Goal: Transaction & Acquisition: Book appointment/travel/reservation

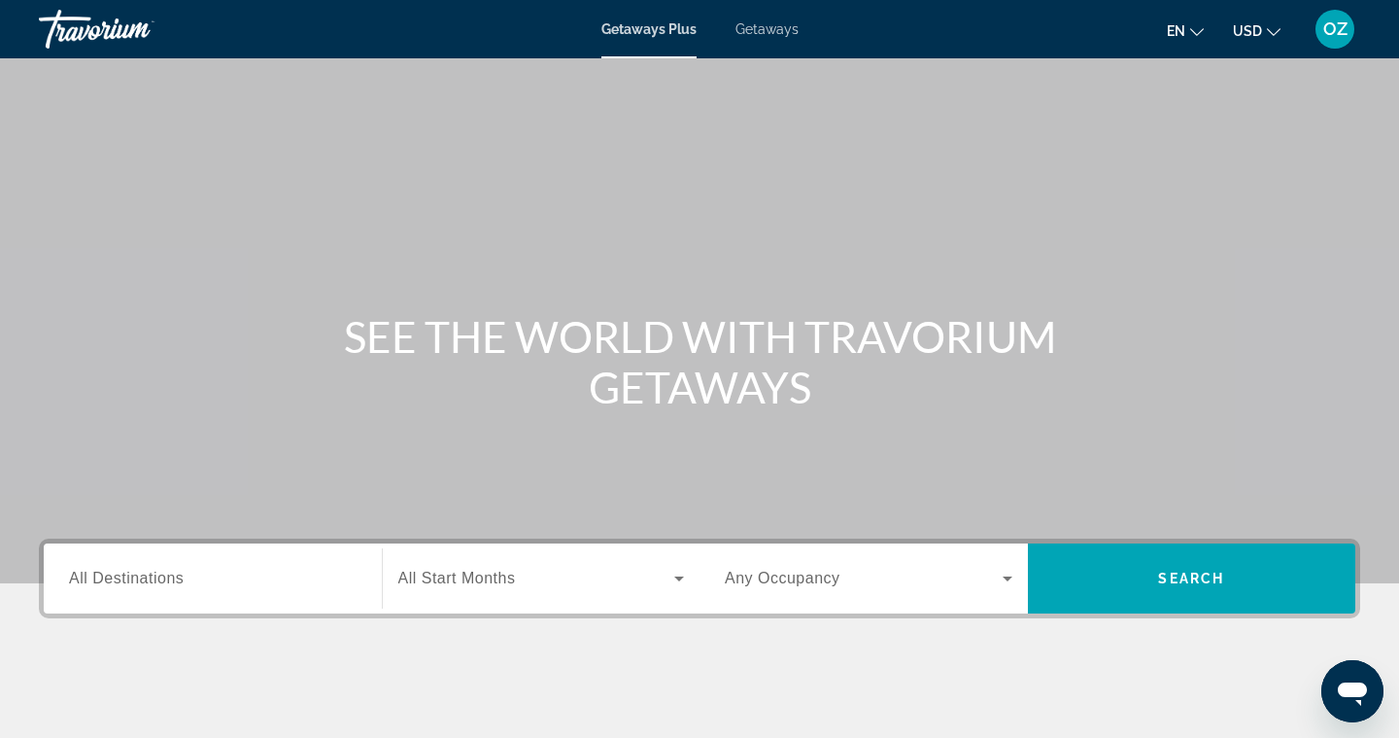
click at [776, 31] on span "Getaways" at bounding box center [767, 29] width 63 height 16
click at [211, 582] on input "Destination All Destinations" at bounding box center [213, 579] width 288 height 23
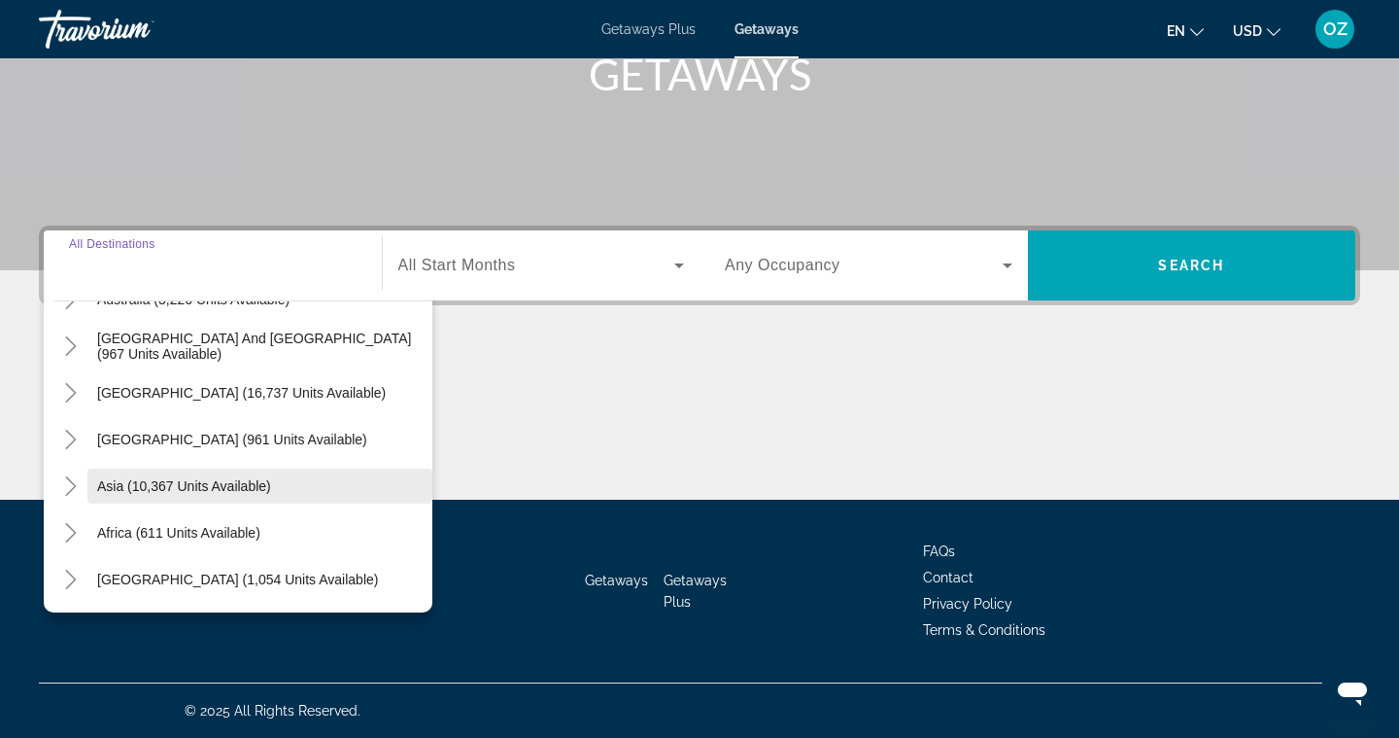
scroll to position [315, 0]
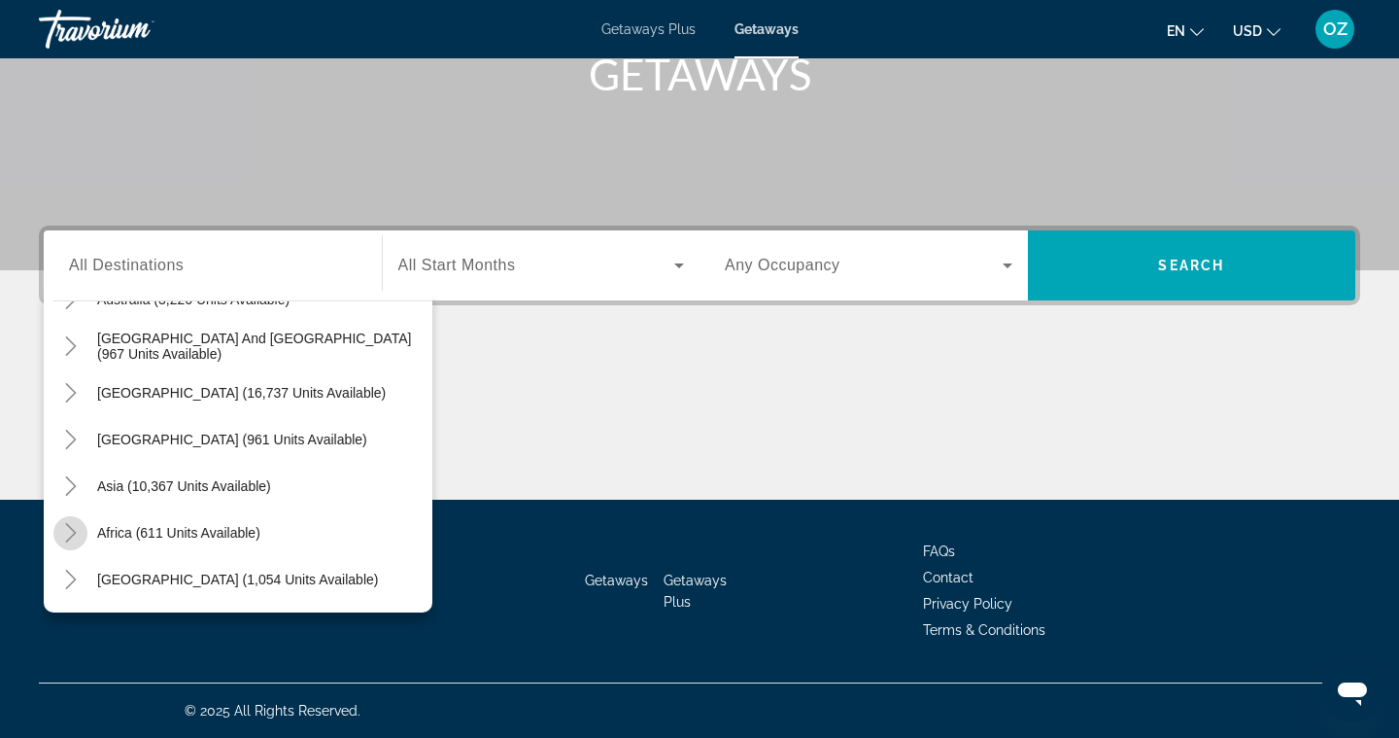
click at [75, 532] on icon "Toggle Africa (611 units available)" at bounding box center [70, 532] width 11 height 19
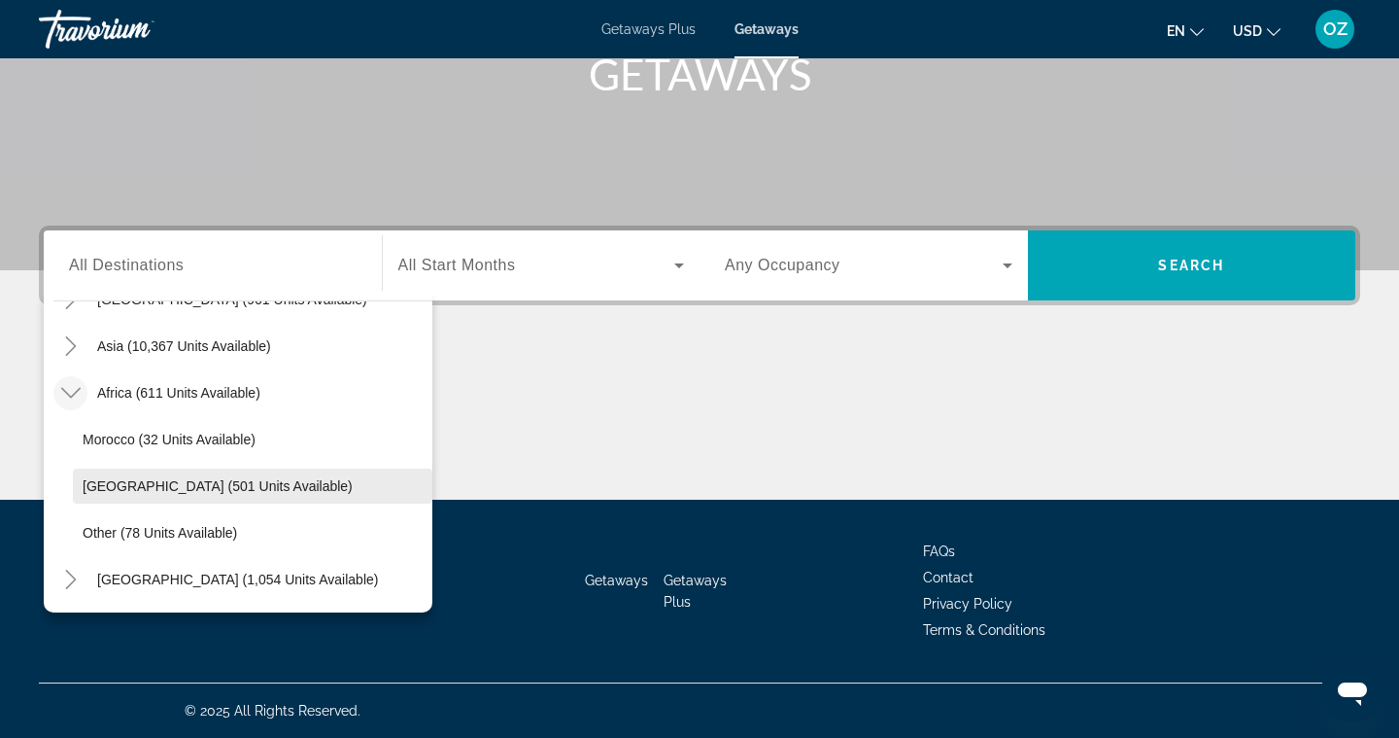
scroll to position [455, 0]
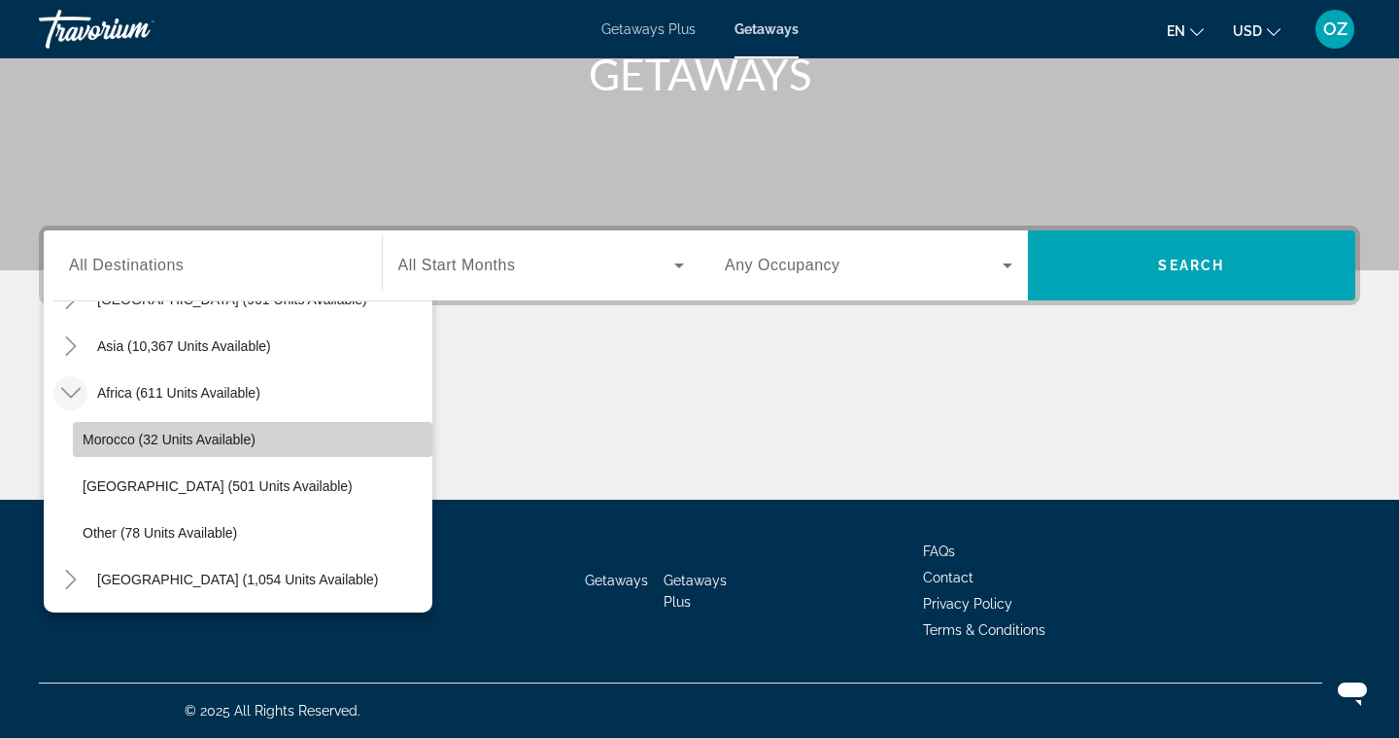
click at [165, 437] on span "Morocco (32 units available)" at bounding box center [169, 439] width 173 height 16
type input "**********"
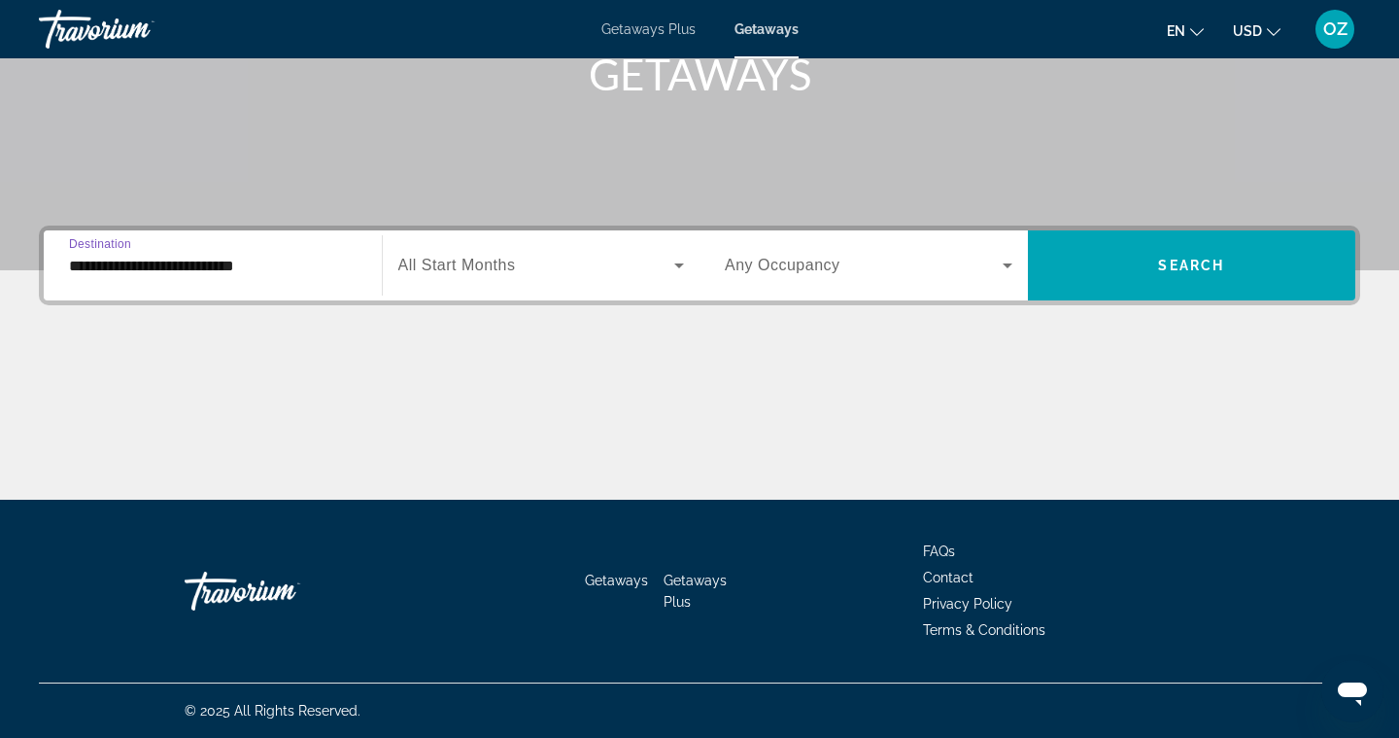
click at [502, 268] on span "All Start Months" at bounding box center [457, 265] width 118 height 17
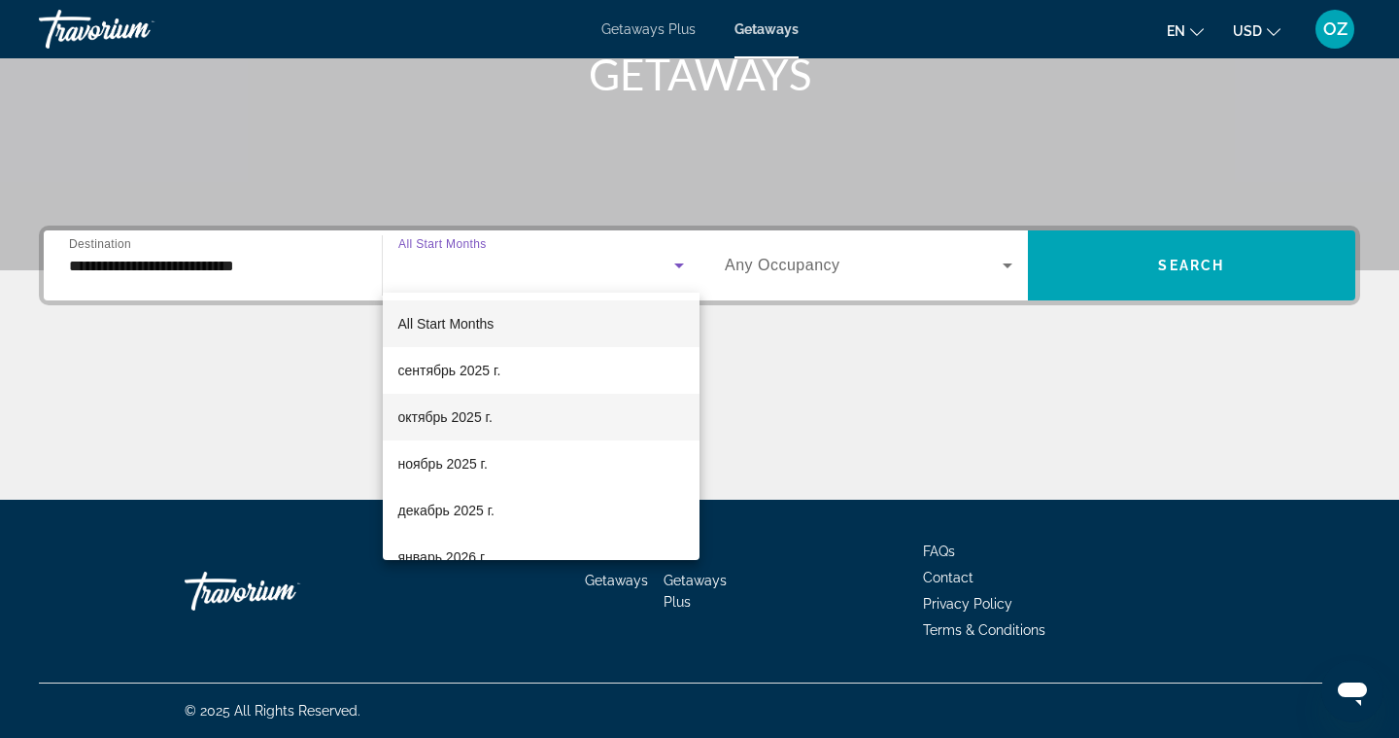
click at [483, 428] on span "октябрь 2025 г." at bounding box center [445, 416] width 94 height 23
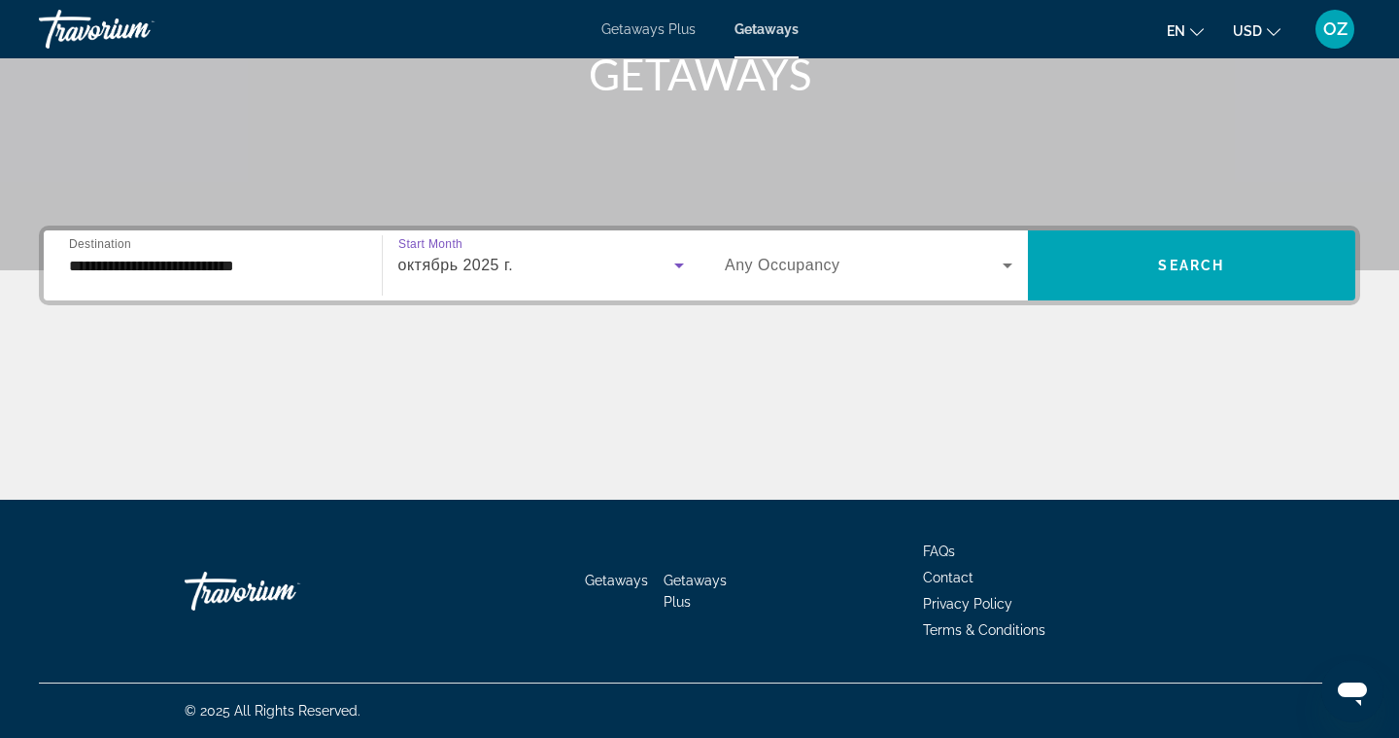
click at [1008, 267] on icon "Search widget" at bounding box center [1008, 265] width 10 height 5
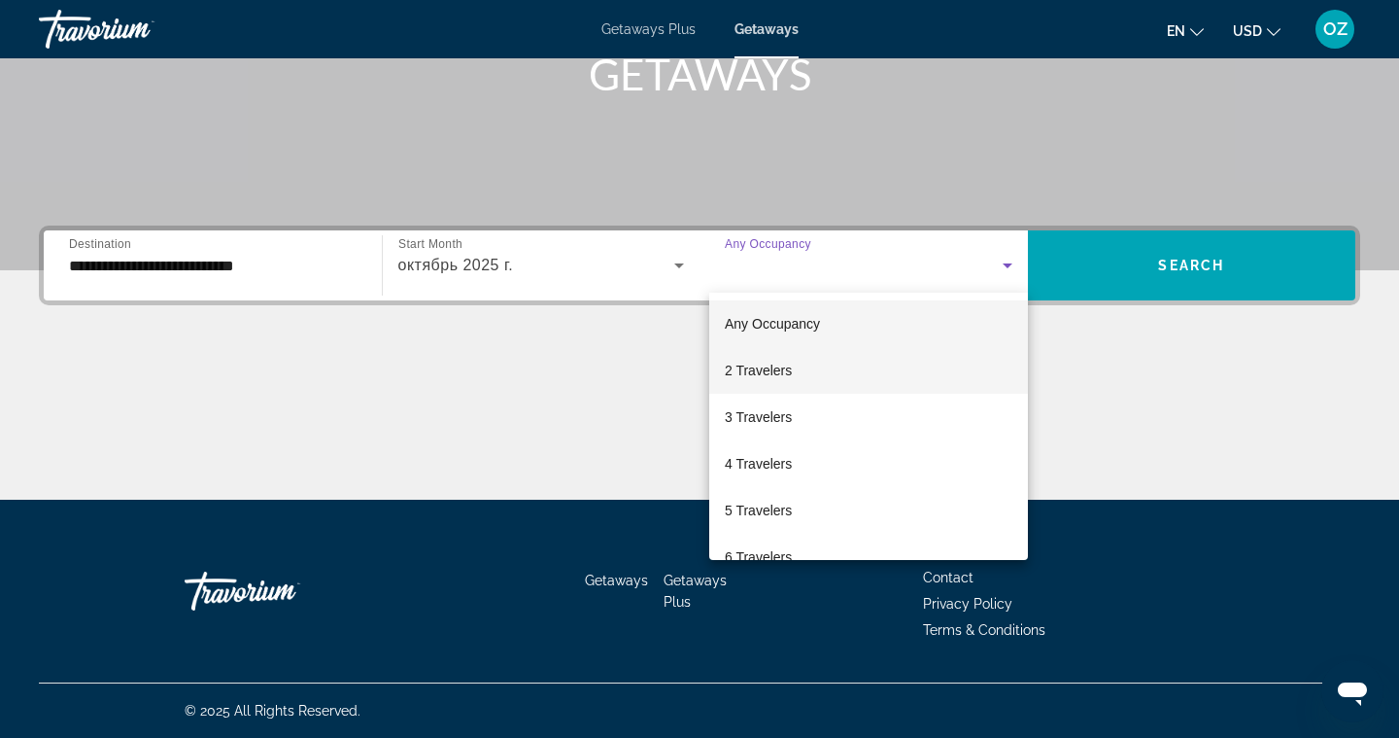
click at [862, 367] on mat-option "2 Travelers" at bounding box center [868, 370] width 319 height 47
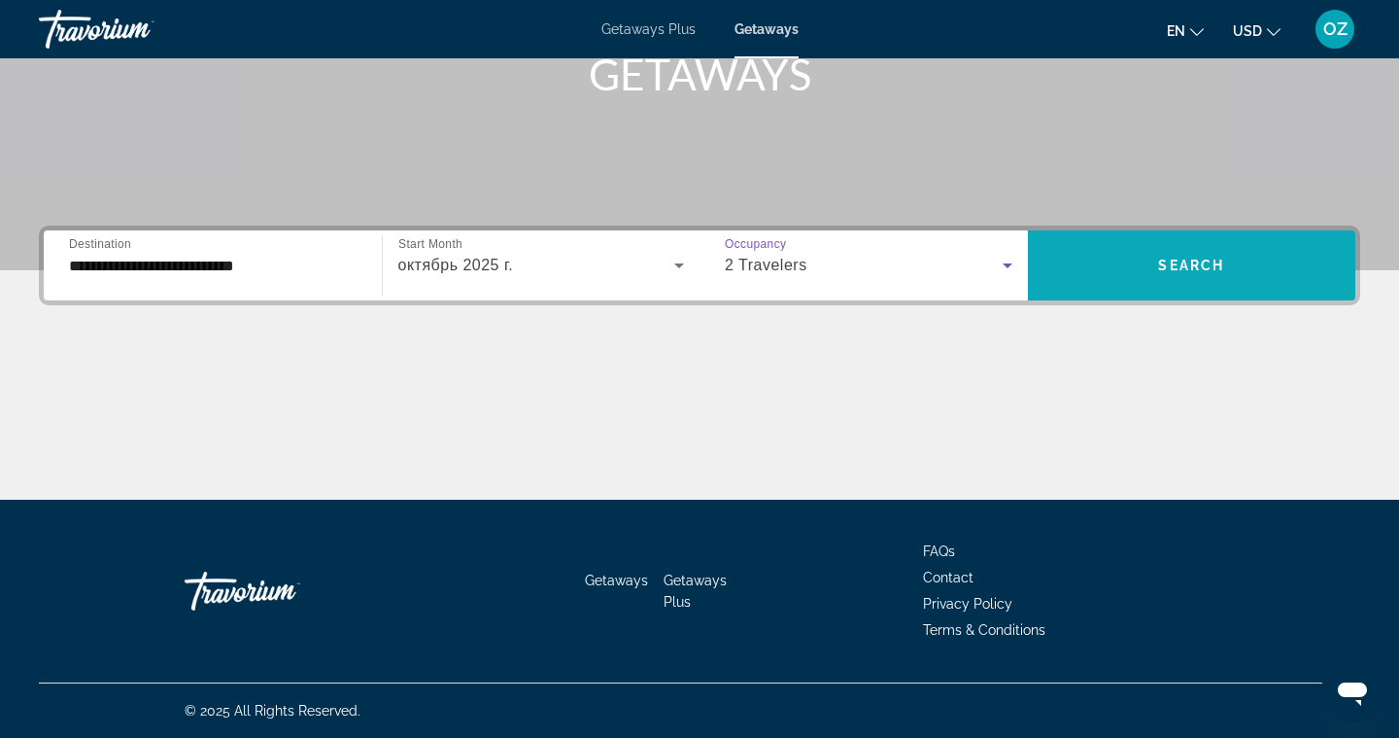
click at [1132, 267] on span "Search widget" at bounding box center [1192, 265] width 328 height 47
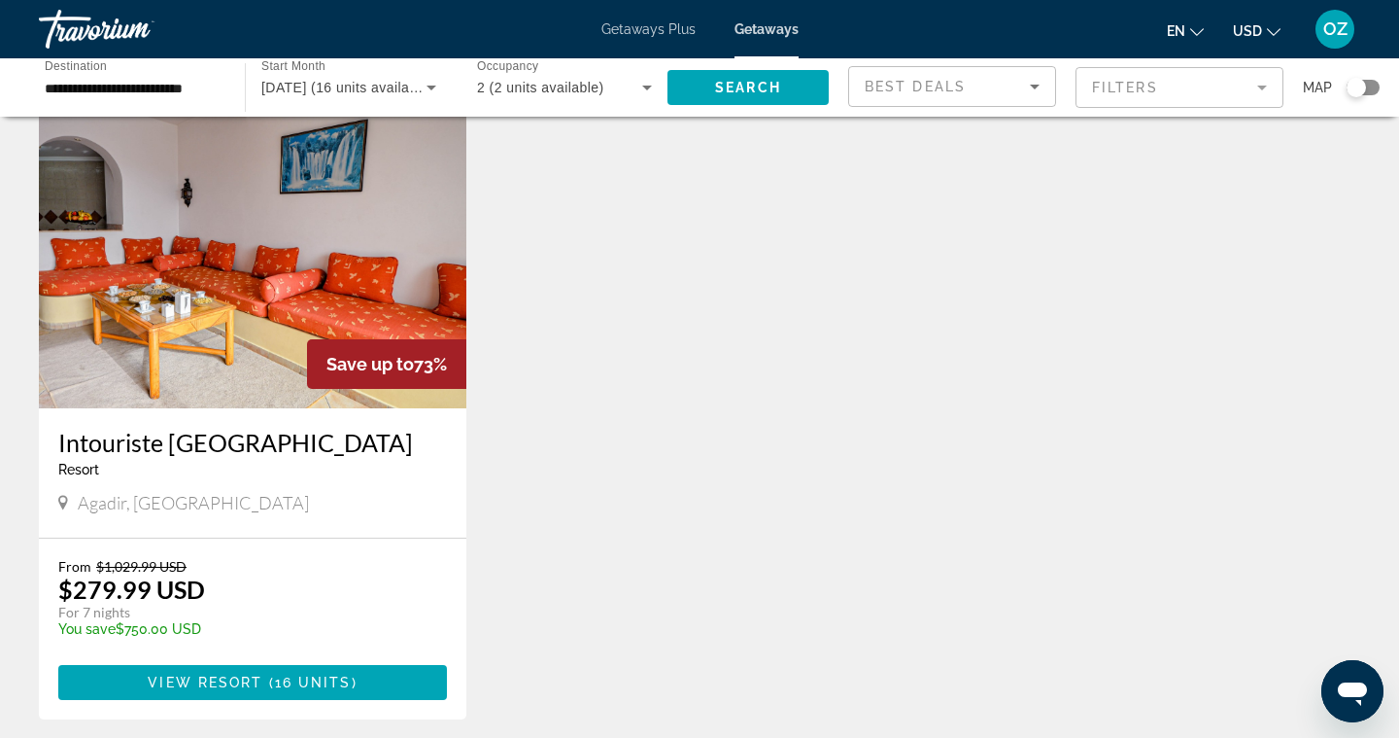
scroll to position [87, 0]
click at [256, 333] on img "Main content" at bounding box center [253, 252] width 428 height 311
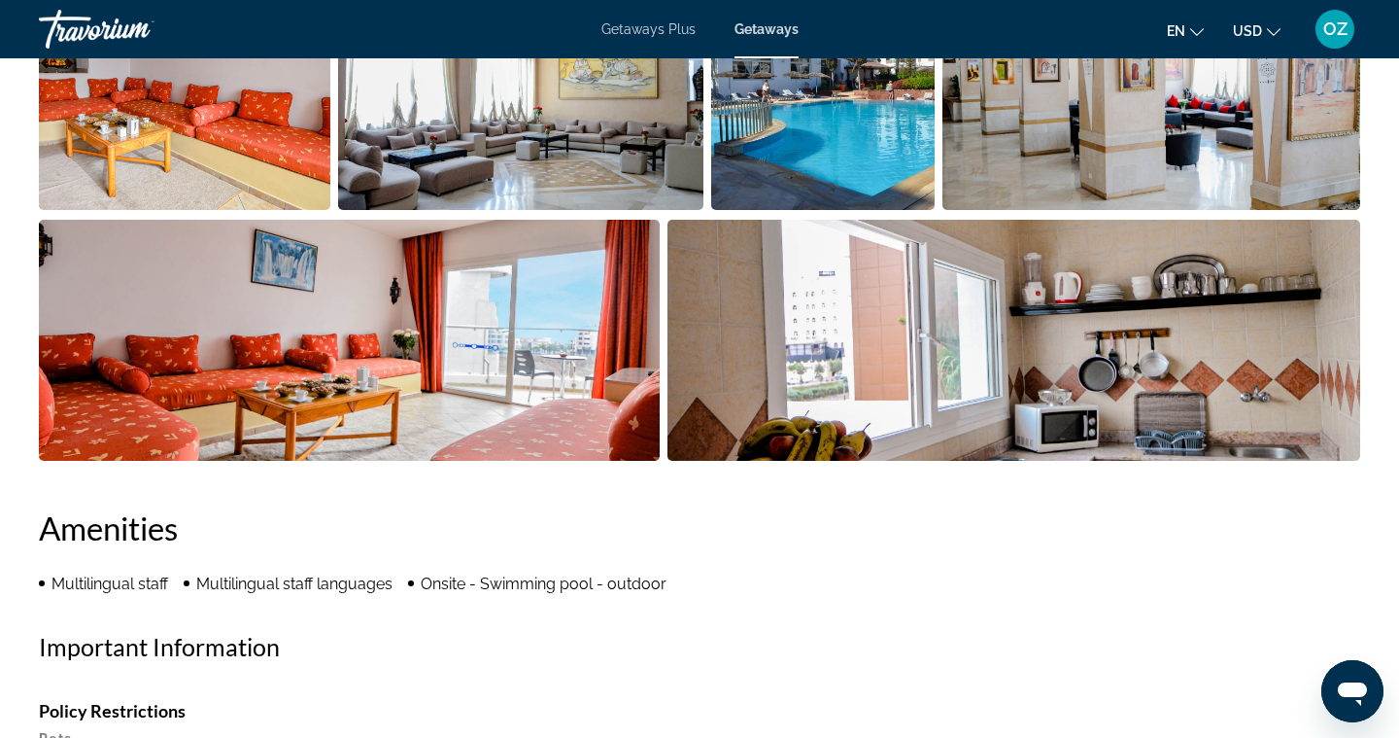
scroll to position [992, 0]
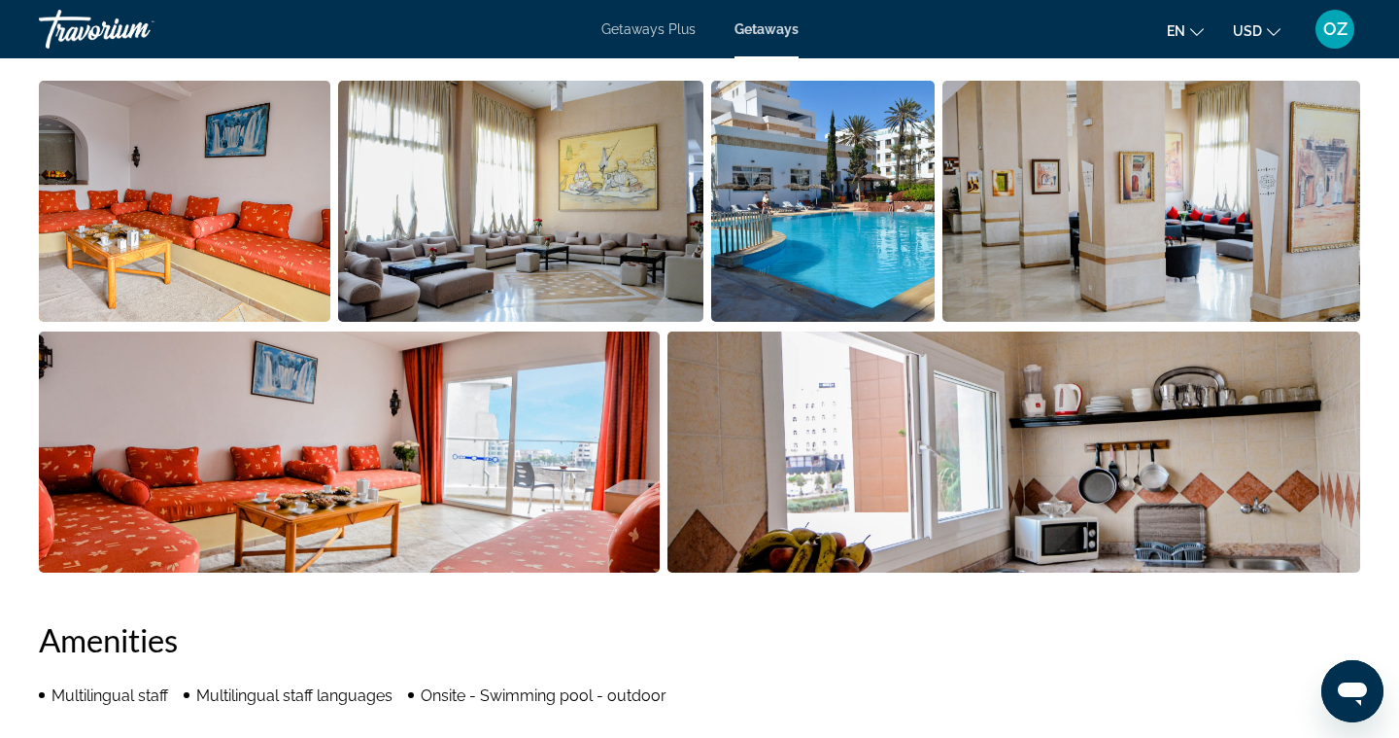
click at [828, 260] on img "Open full-screen image slider" at bounding box center [823, 201] width 224 height 241
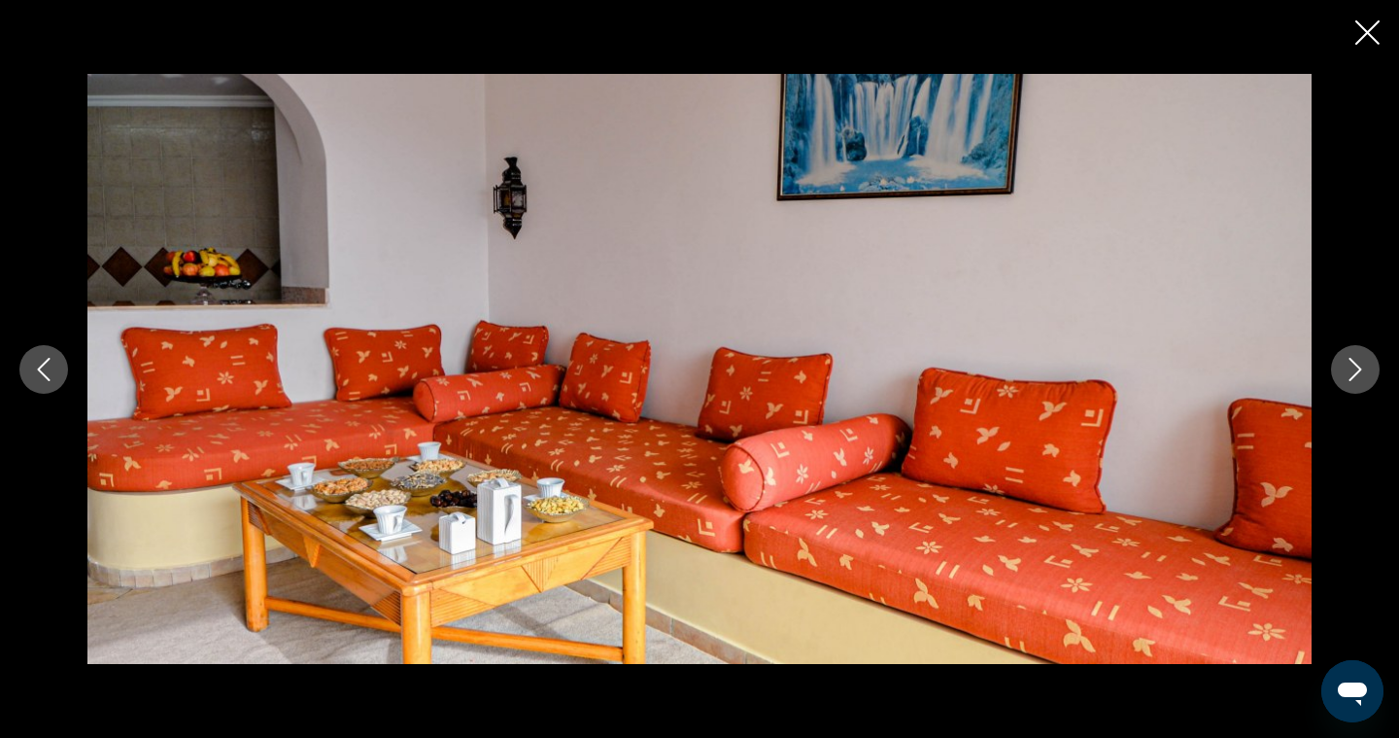
click at [1361, 374] on icon "Next image" at bounding box center [1355, 369] width 23 height 23
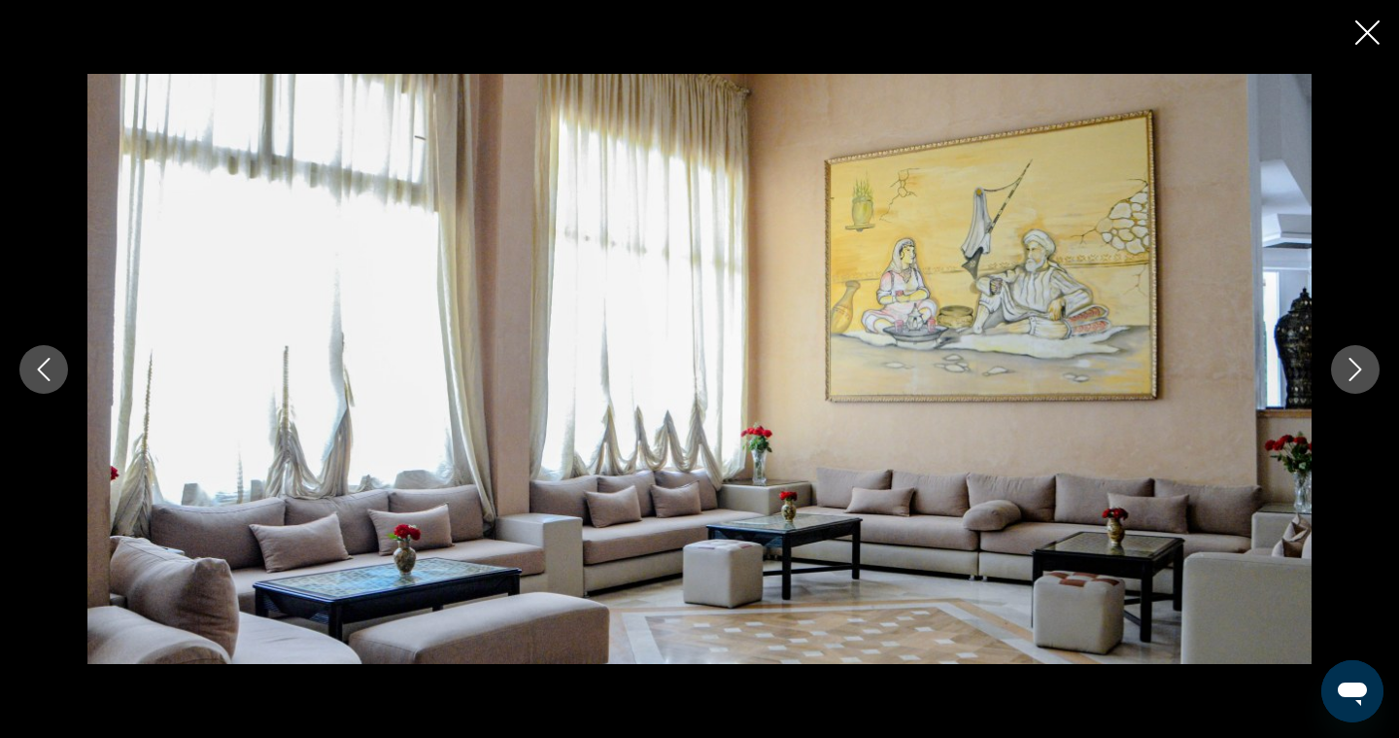
click at [1359, 374] on icon "Next image" at bounding box center [1355, 369] width 23 height 23
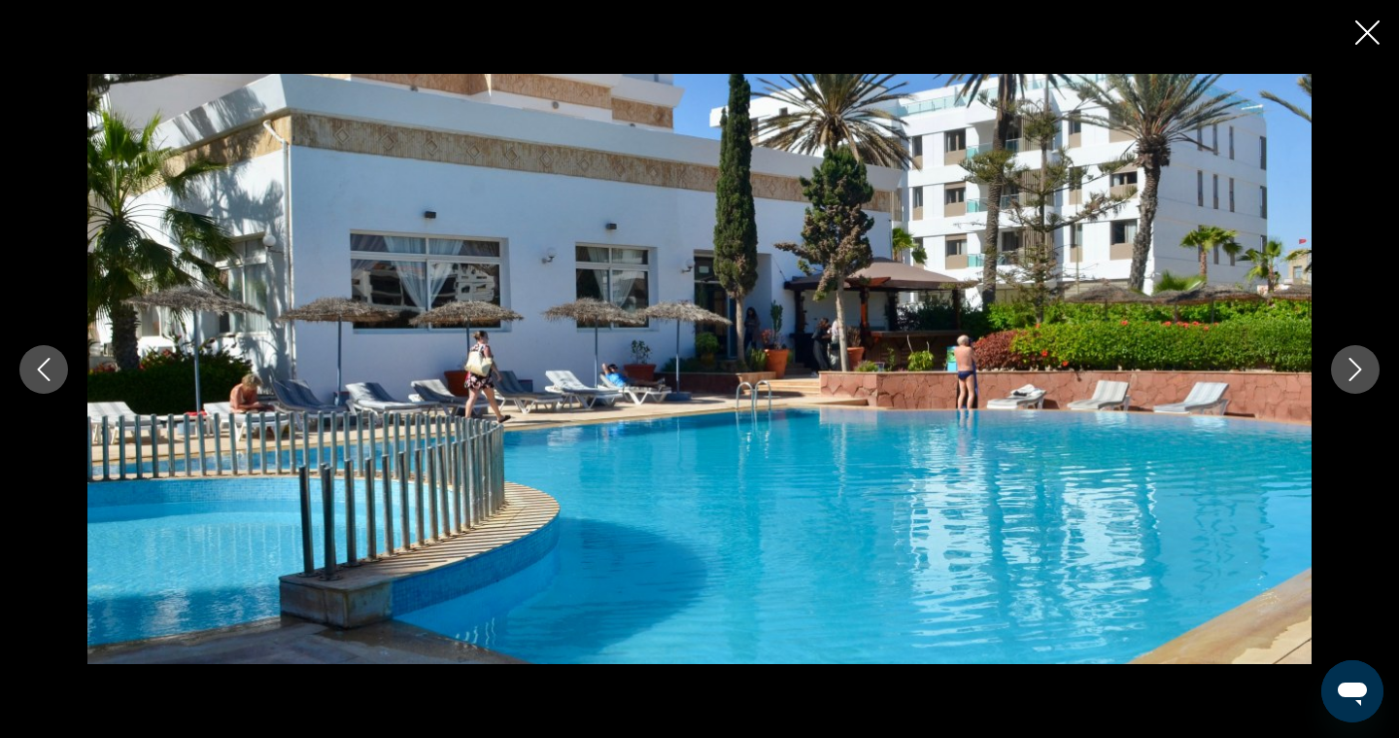
click at [1359, 374] on icon "Next image" at bounding box center [1355, 369] width 23 height 23
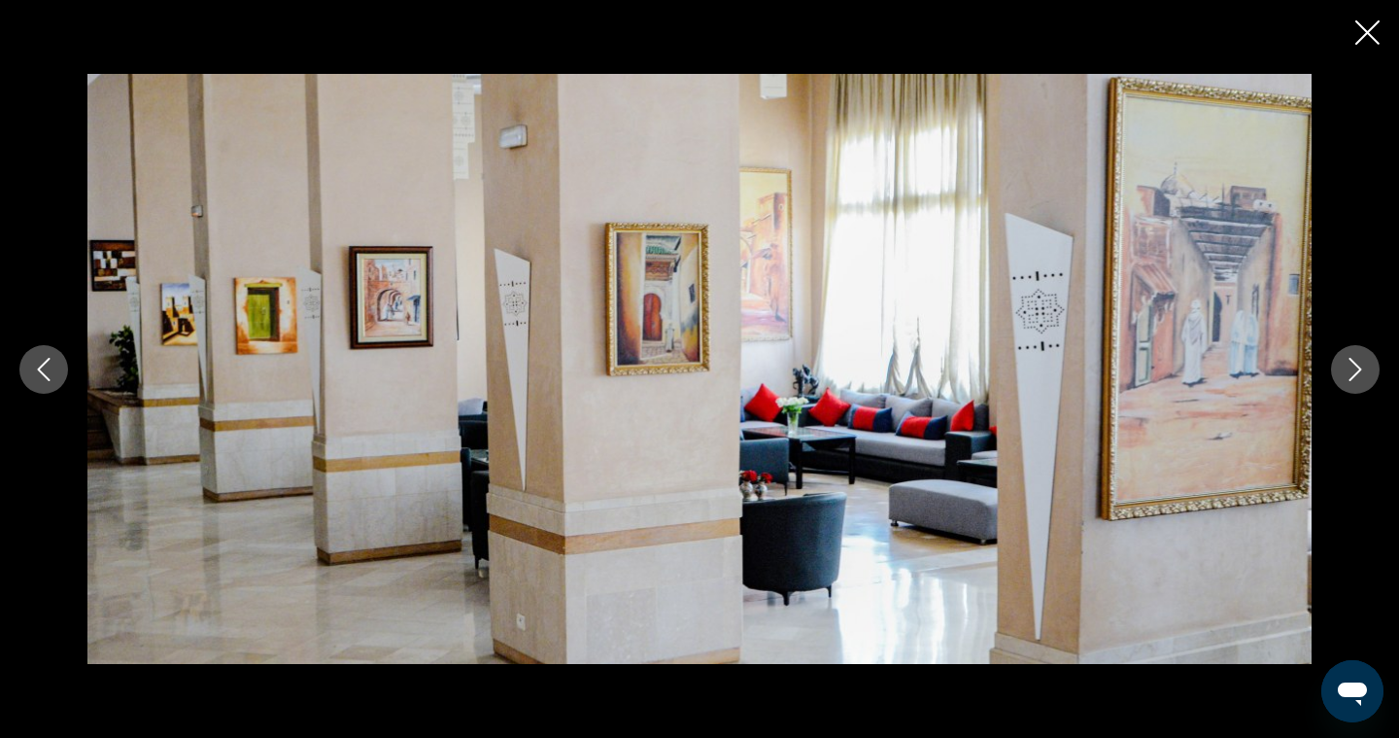
click at [1359, 374] on icon "Next image" at bounding box center [1355, 369] width 23 height 23
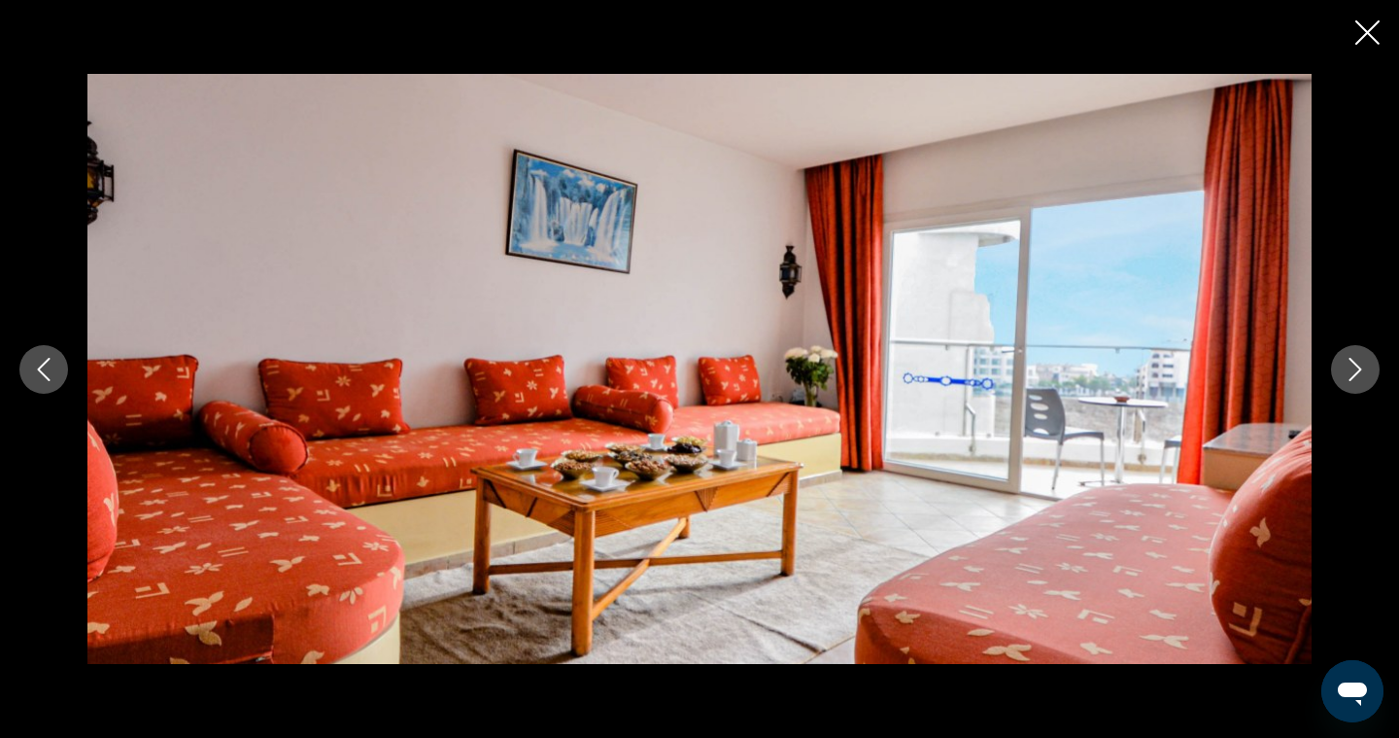
click at [1359, 374] on icon "Next image" at bounding box center [1355, 369] width 23 height 23
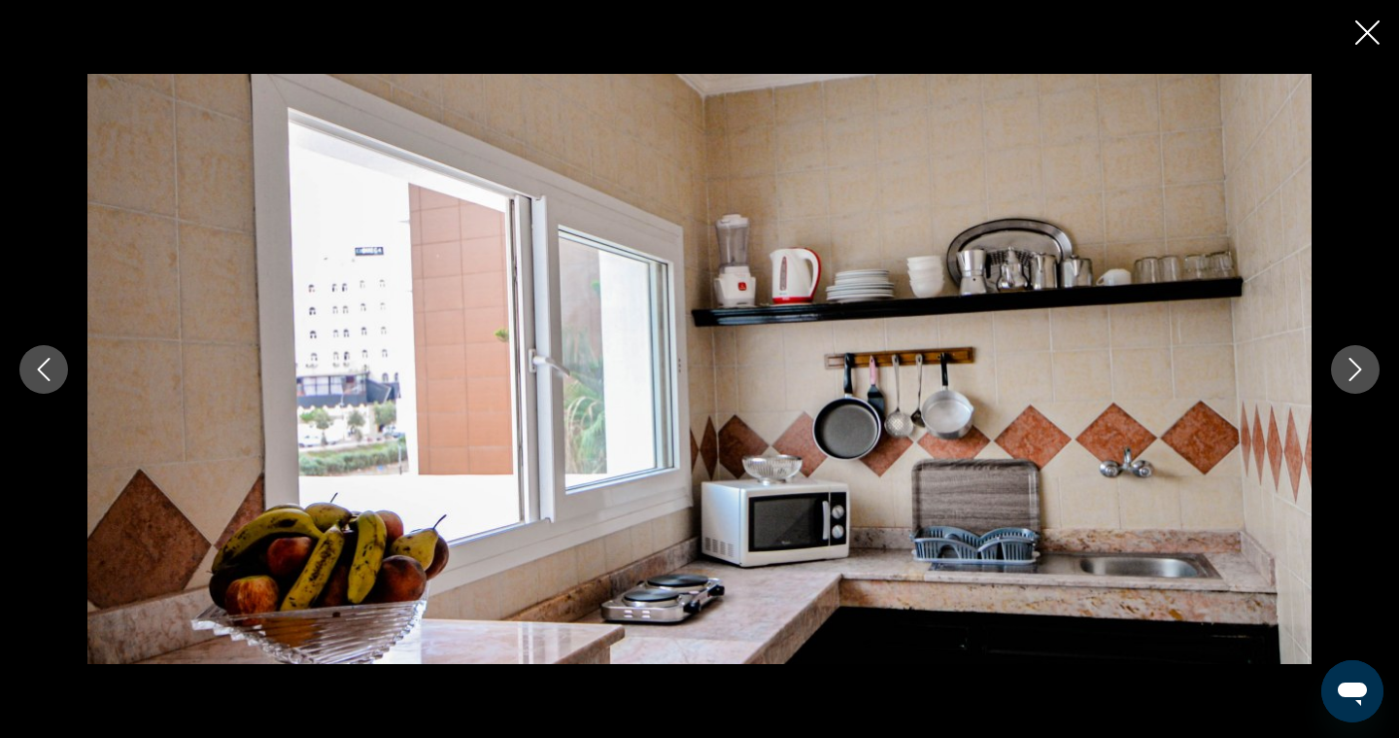
click at [1359, 374] on icon "Next image" at bounding box center [1355, 369] width 23 height 23
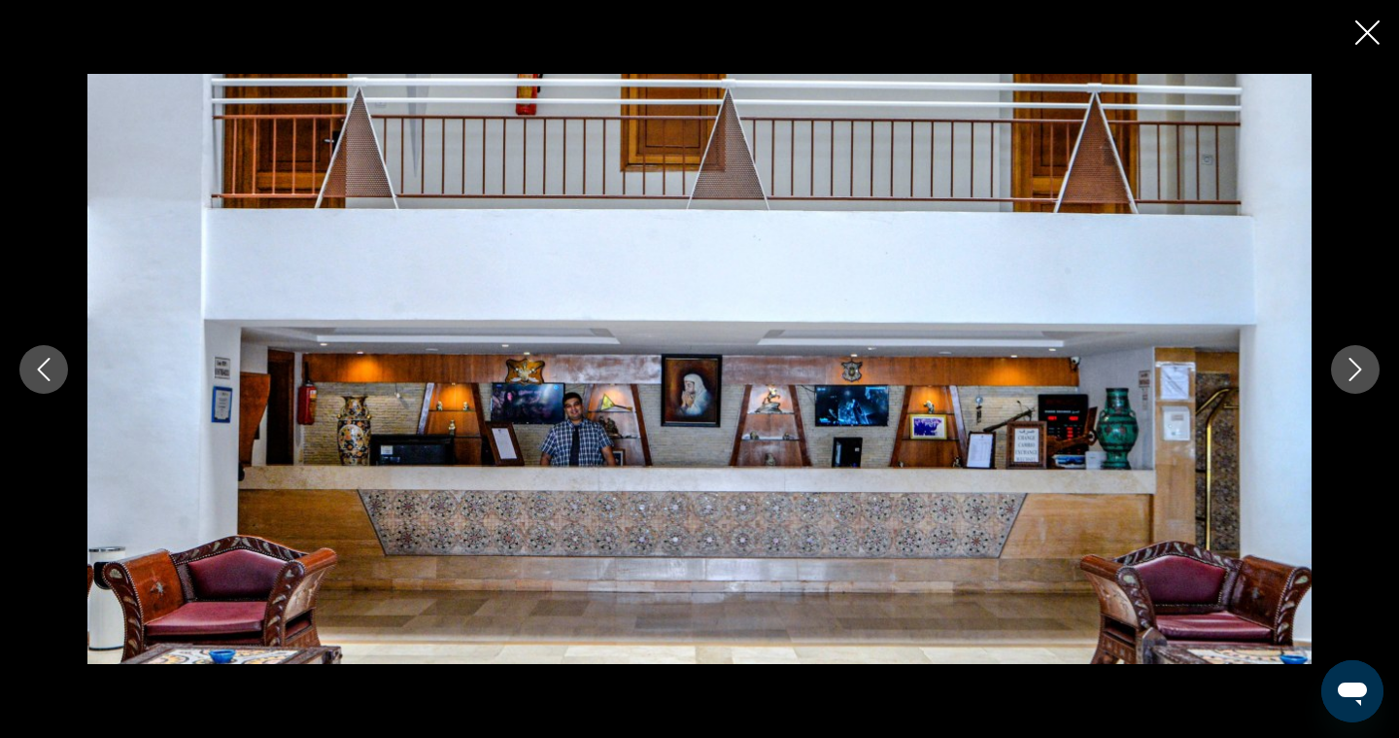
click at [1359, 374] on icon "Next image" at bounding box center [1355, 369] width 23 height 23
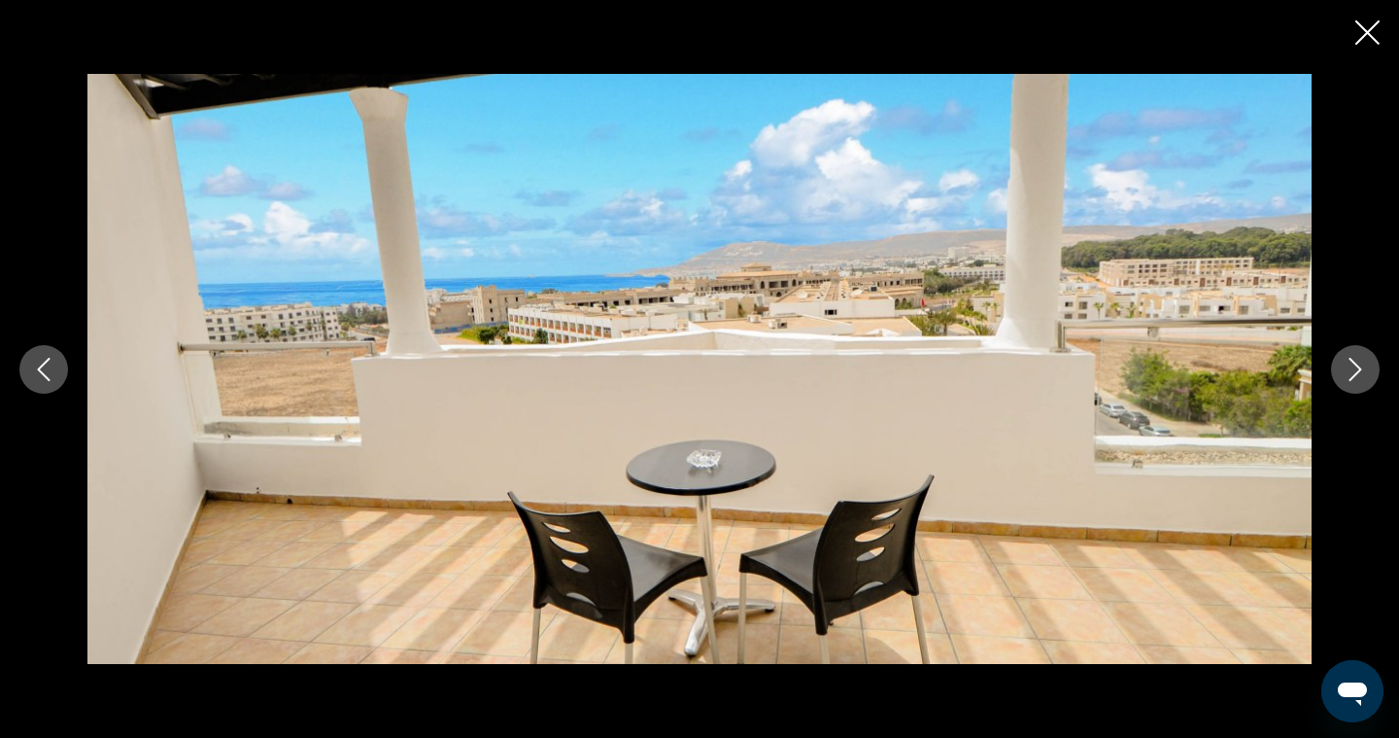
click at [1359, 374] on icon "Next image" at bounding box center [1355, 369] width 23 height 23
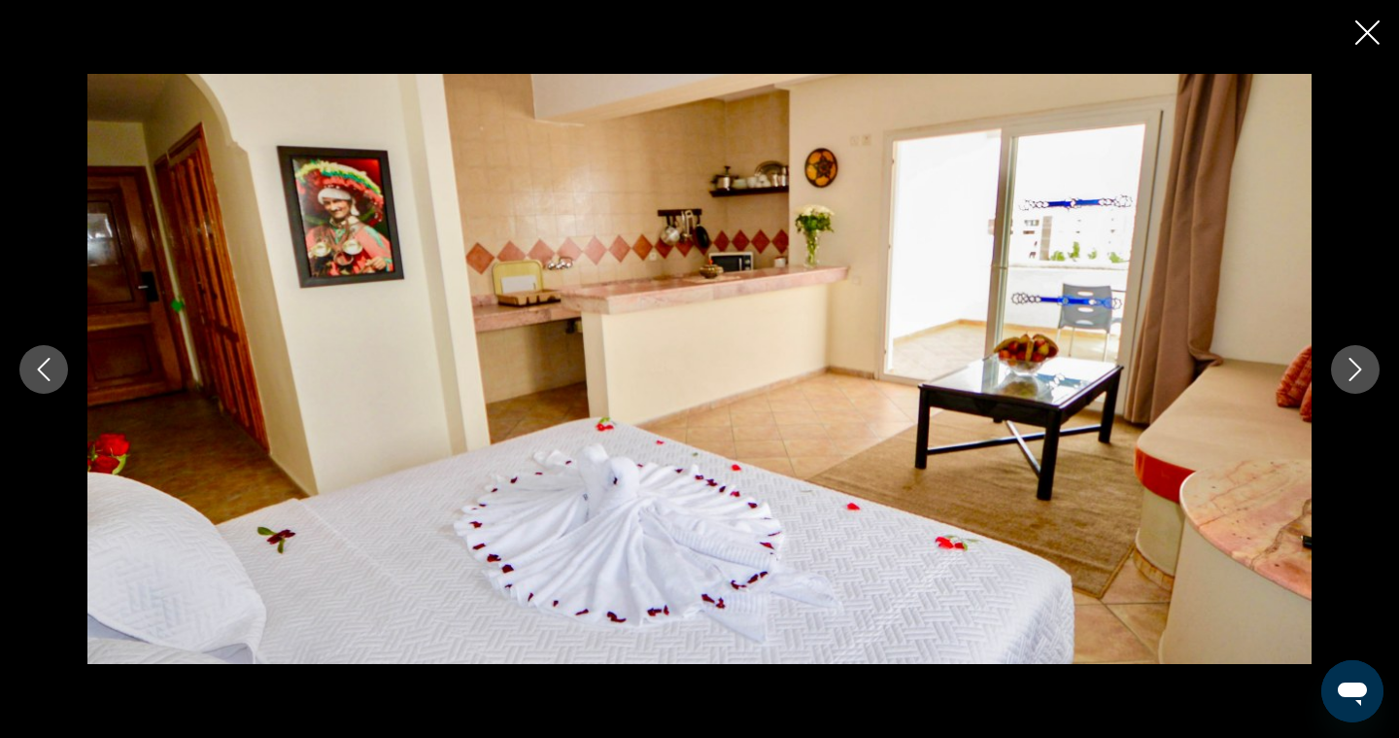
click at [1359, 374] on icon "Next image" at bounding box center [1355, 369] width 23 height 23
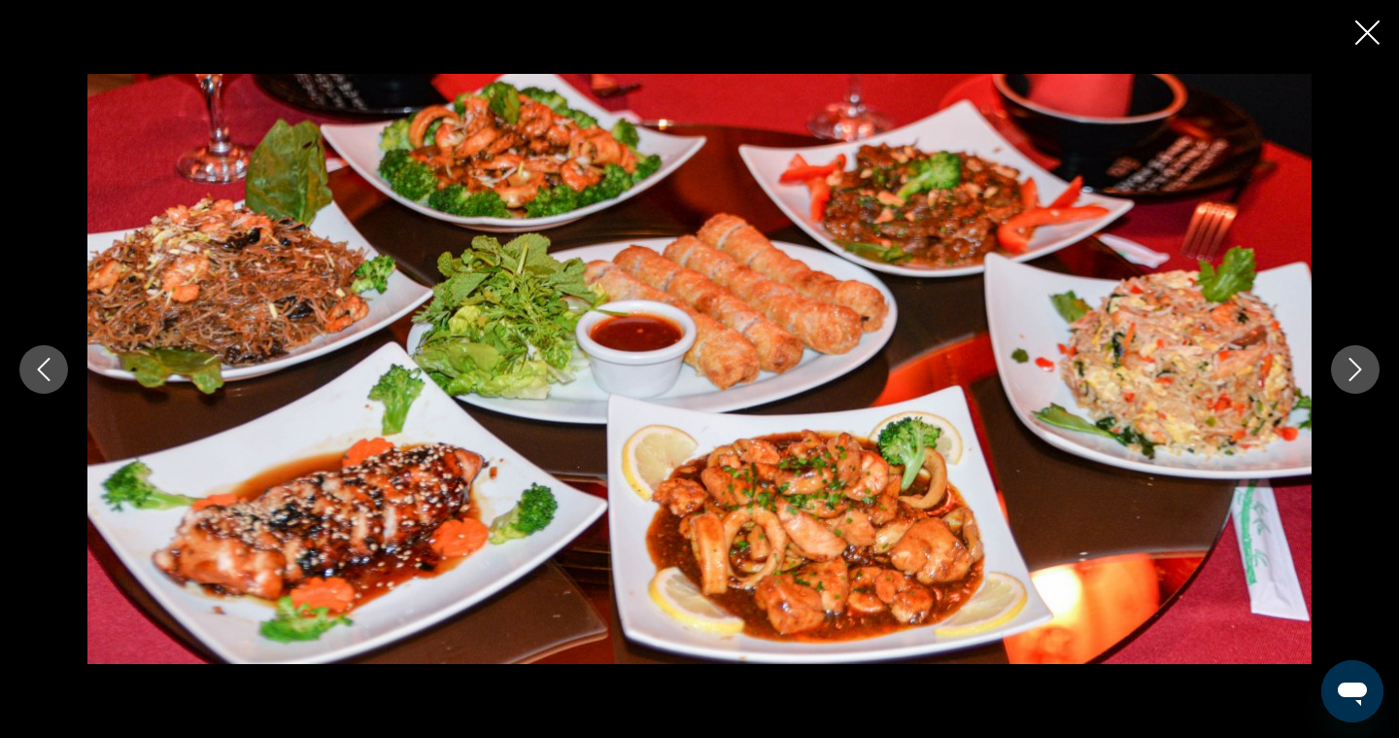
click at [1359, 374] on icon "Next image" at bounding box center [1355, 369] width 23 height 23
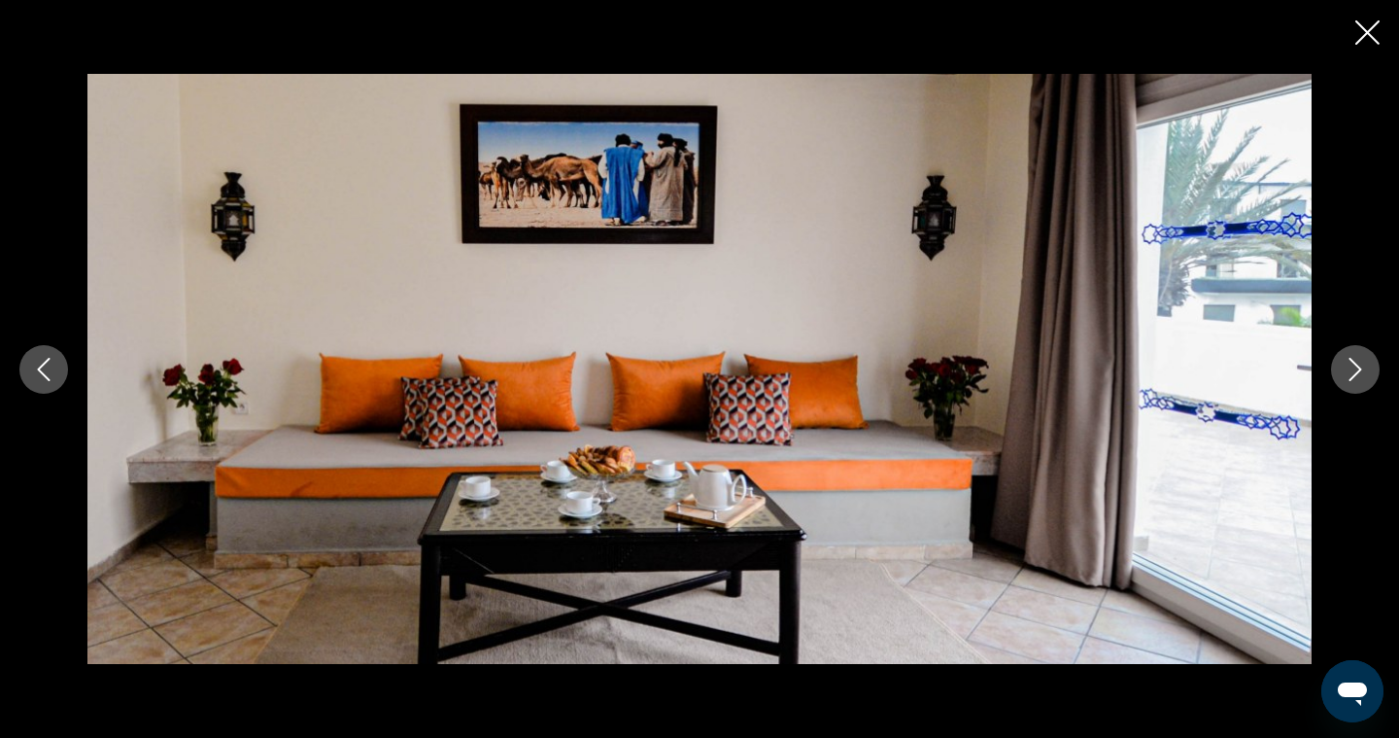
click at [1359, 374] on icon "Next image" at bounding box center [1355, 369] width 23 height 23
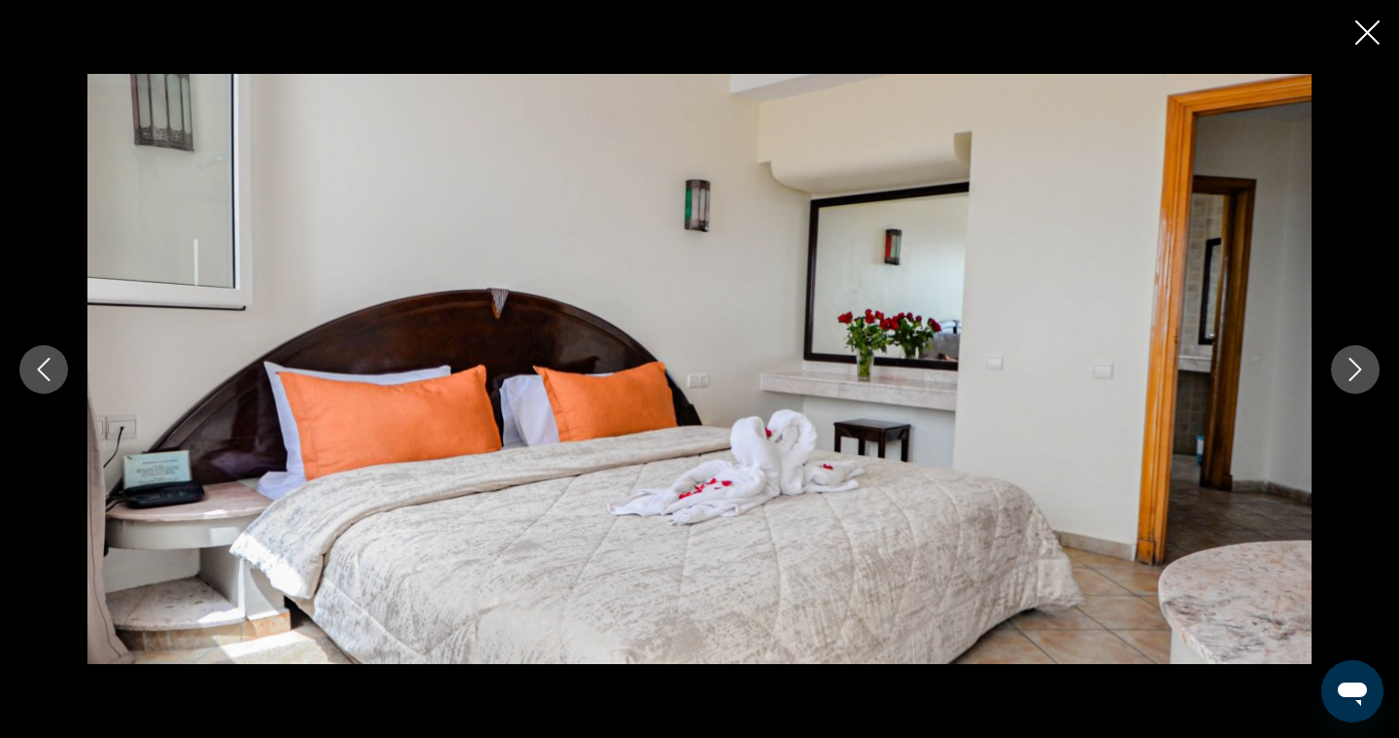
click at [1359, 374] on icon "Next image" at bounding box center [1355, 369] width 23 height 23
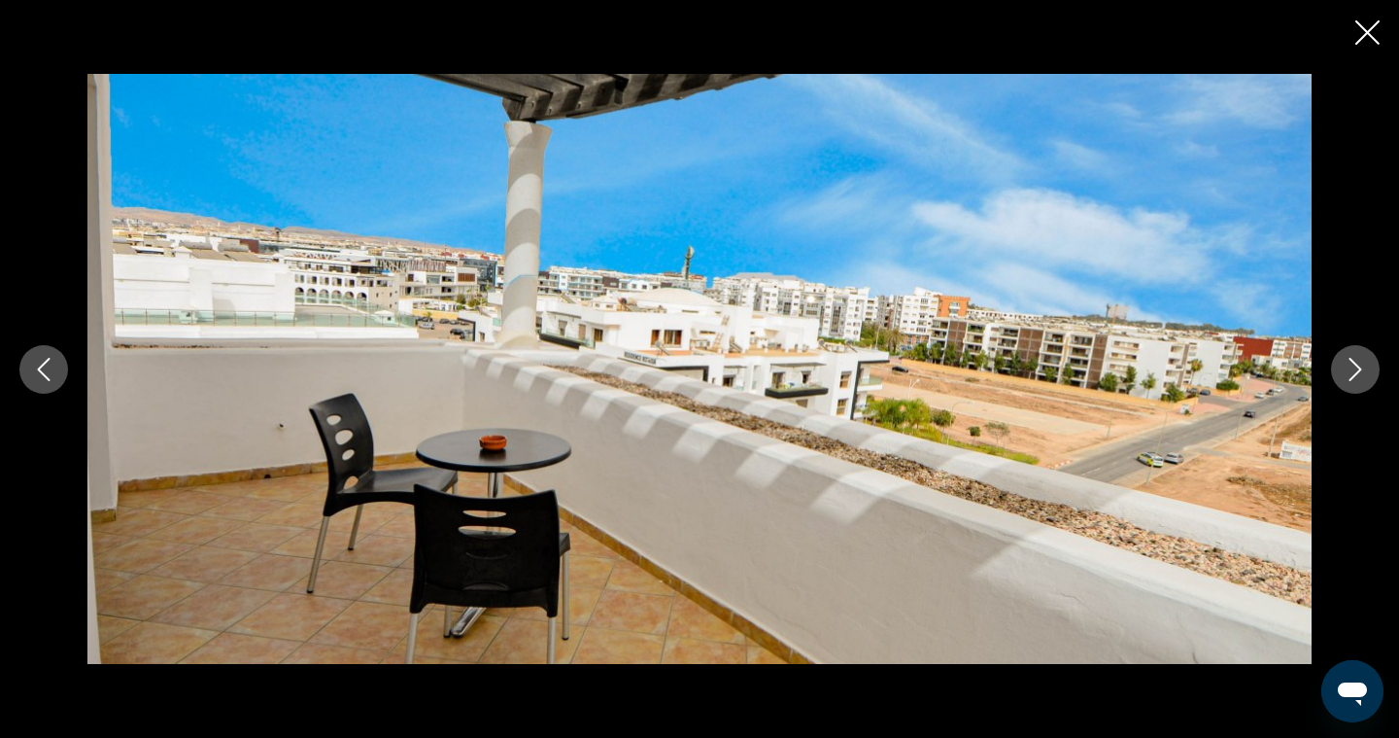
click at [1359, 374] on icon "Next image" at bounding box center [1355, 369] width 23 height 23
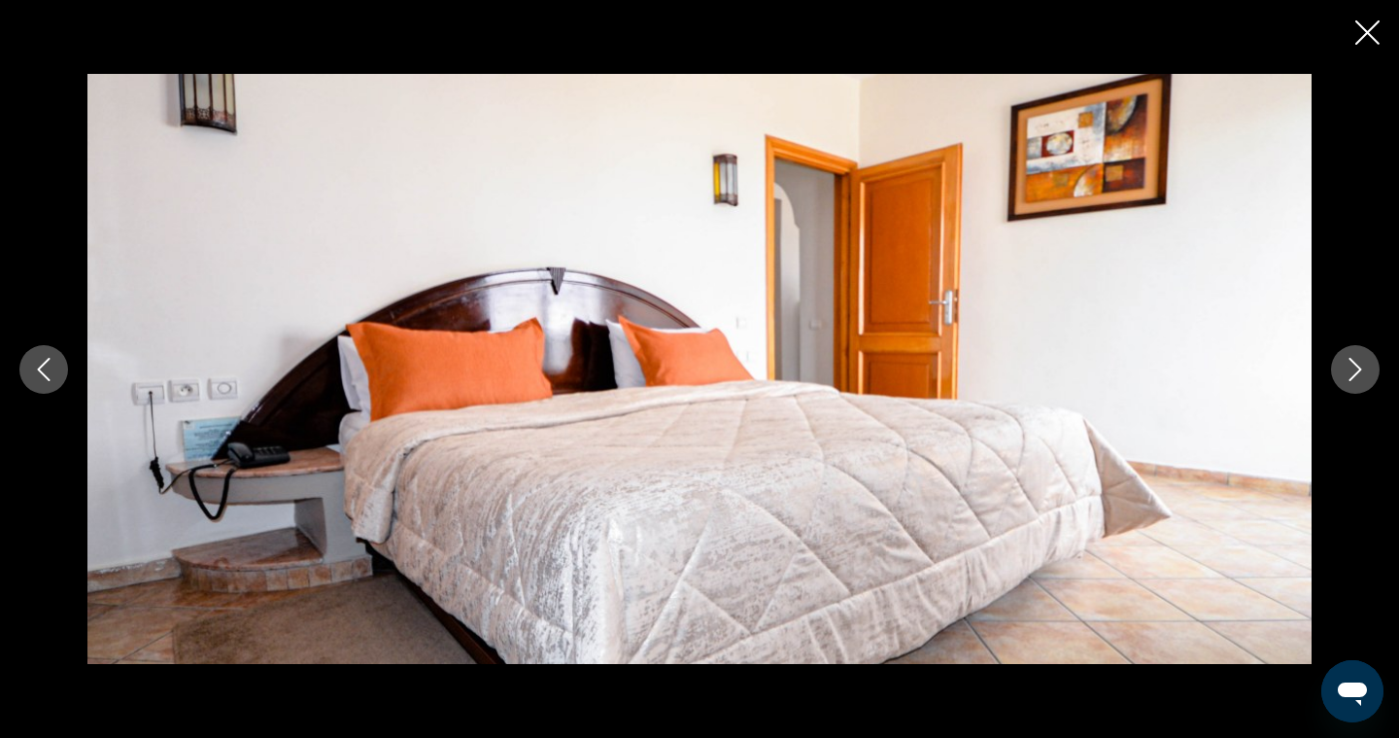
click at [1359, 374] on icon "Next image" at bounding box center [1355, 369] width 23 height 23
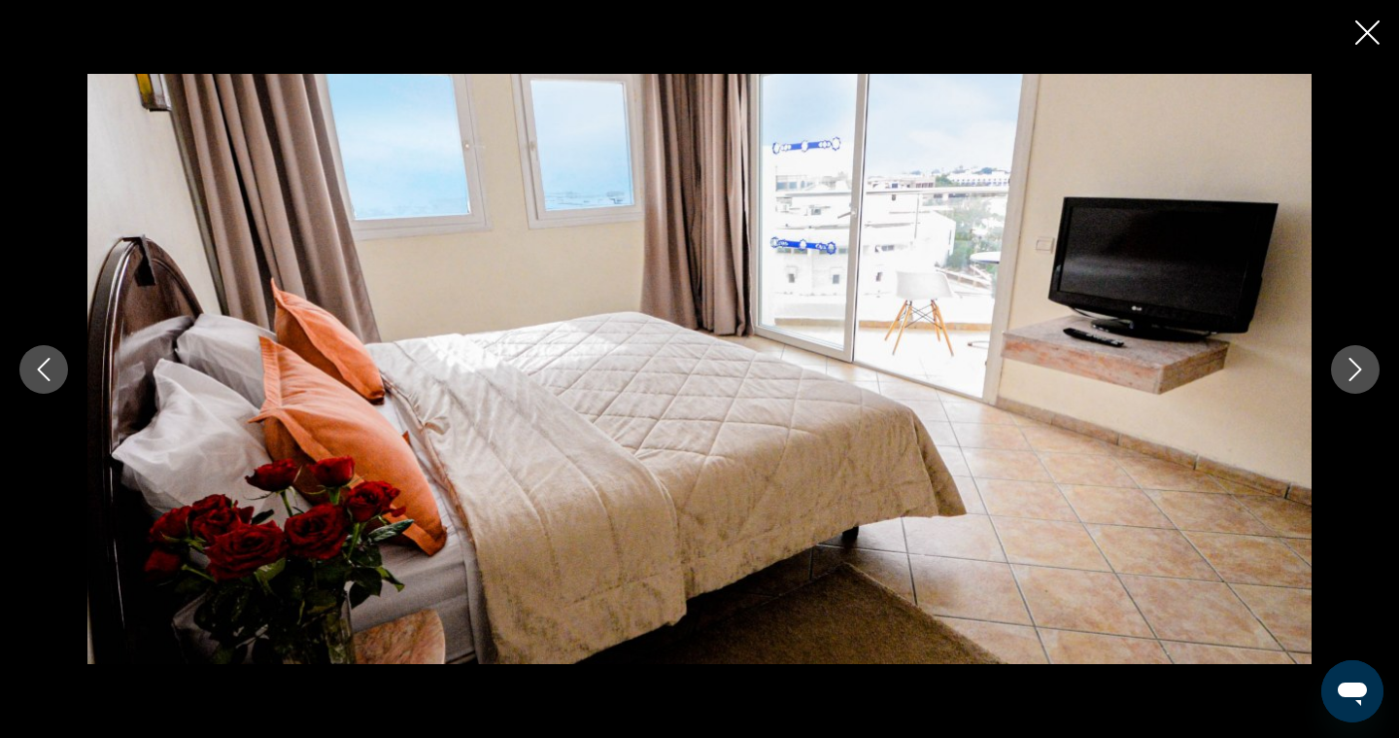
click at [1359, 374] on icon "Next image" at bounding box center [1355, 369] width 23 height 23
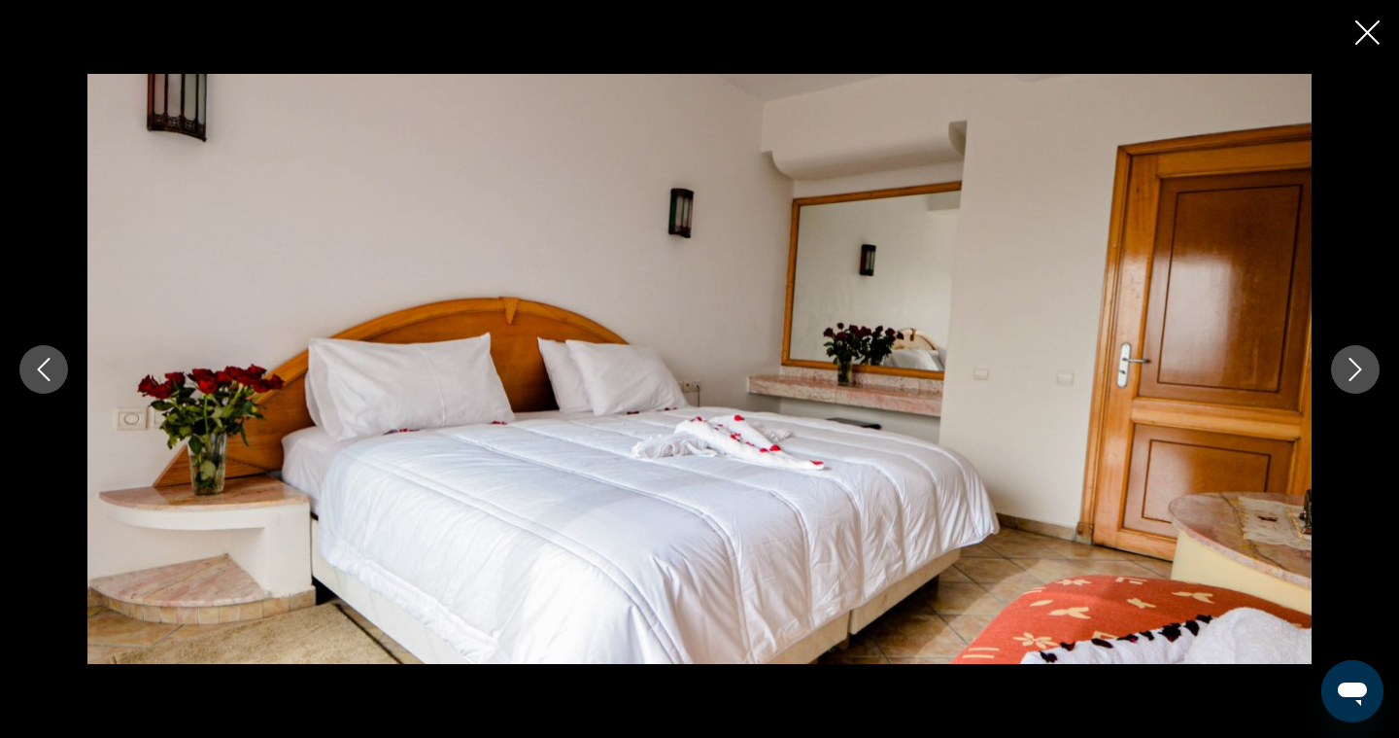
click at [1359, 374] on icon "Next image" at bounding box center [1355, 369] width 23 height 23
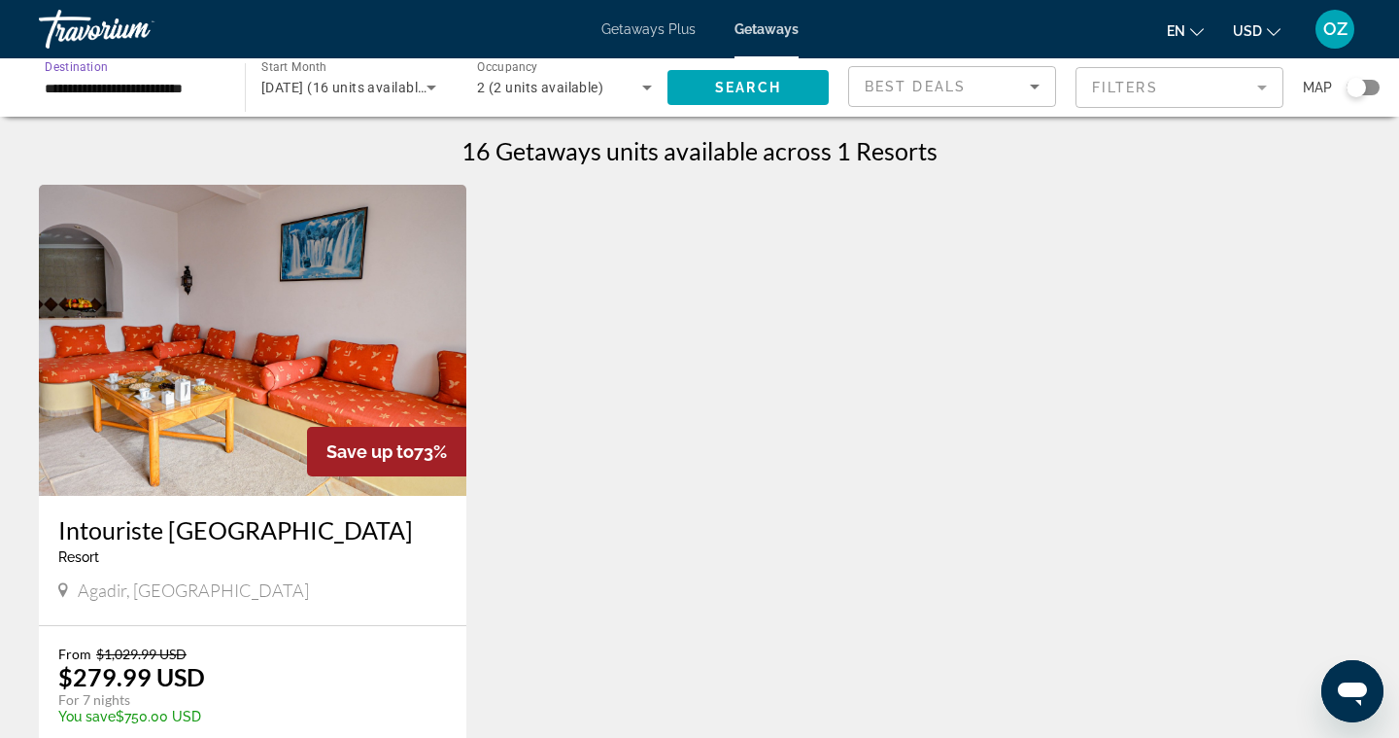
click at [193, 89] on input "**********" at bounding box center [132, 88] width 175 height 23
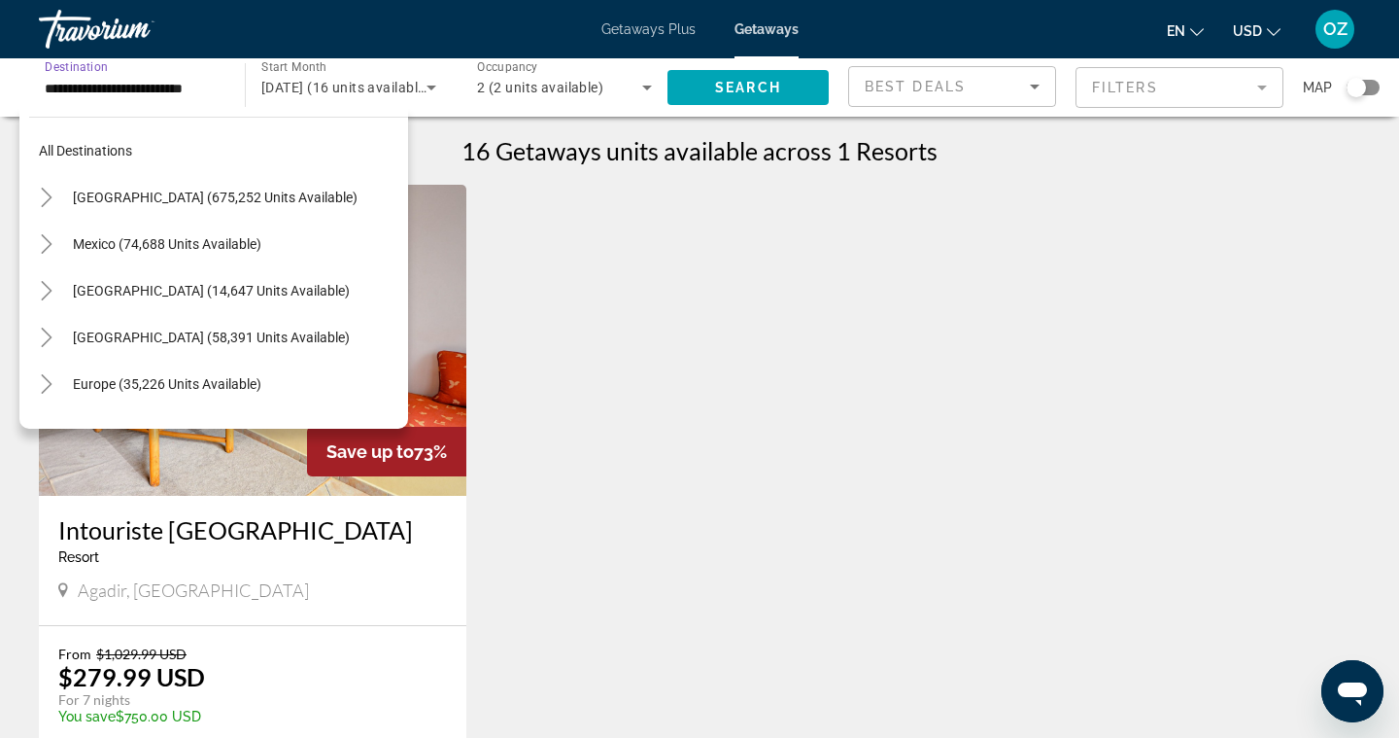
scroll to position [442, 0]
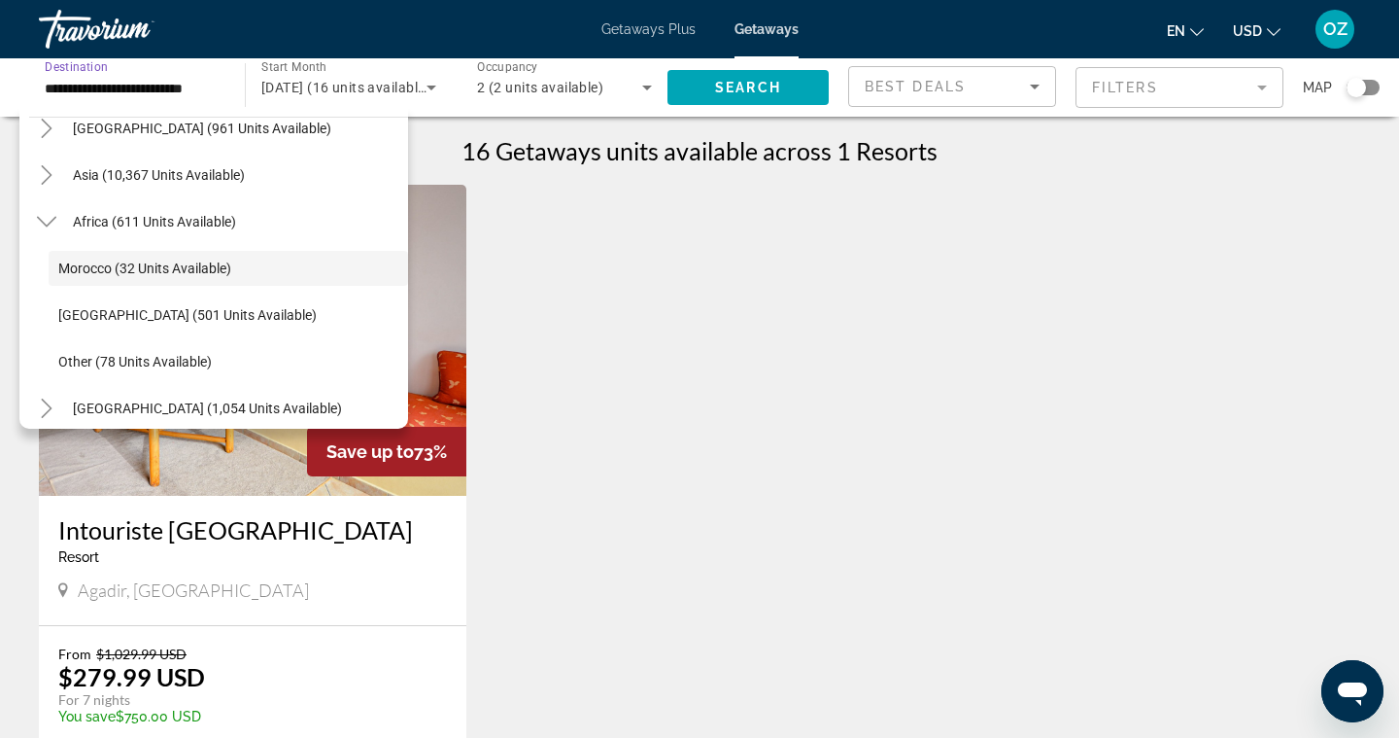
click at [372, 88] on span "October 2025 (16 units available)" at bounding box center [345, 88] width 169 height 16
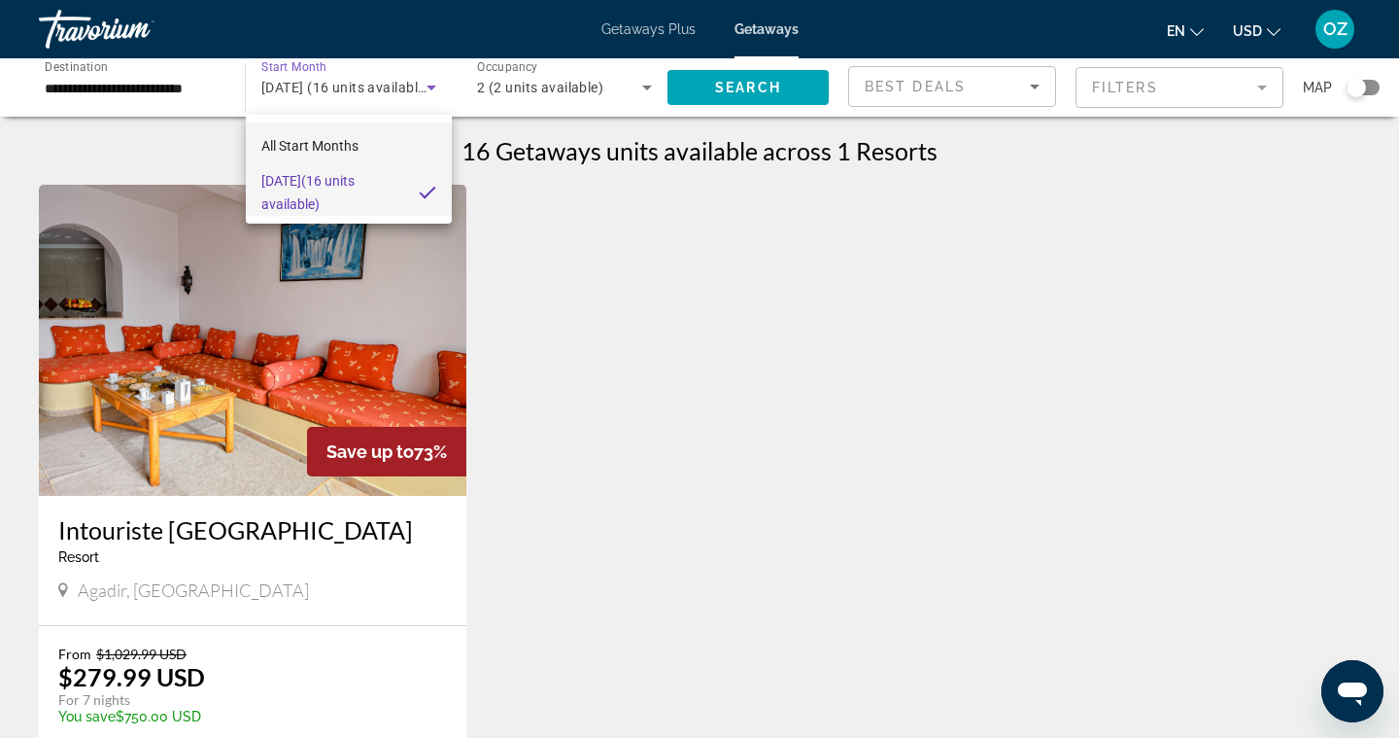
click at [337, 152] on span "All Start Months" at bounding box center [309, 146] width 97 height 16
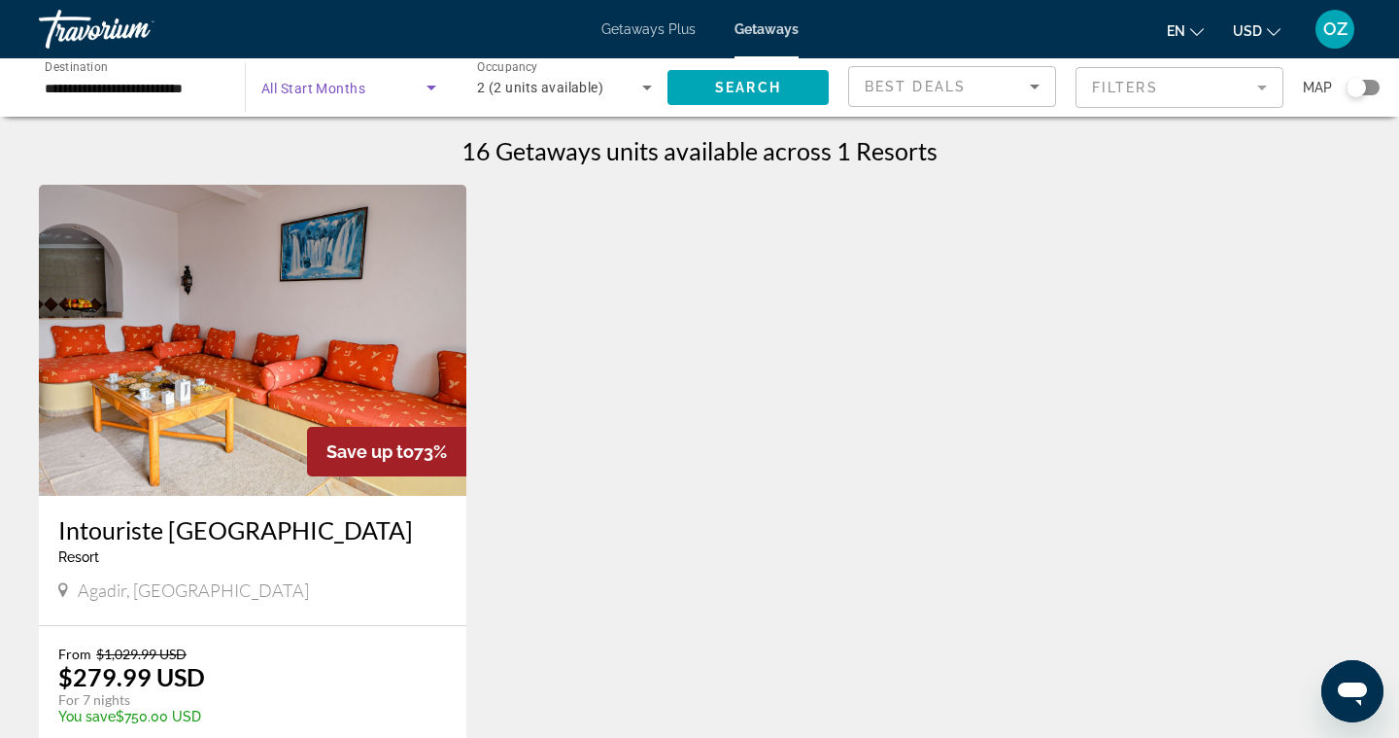
click at [434, 90] on icon "Search widget" at bounding box center [431, 87] width 23 height 23
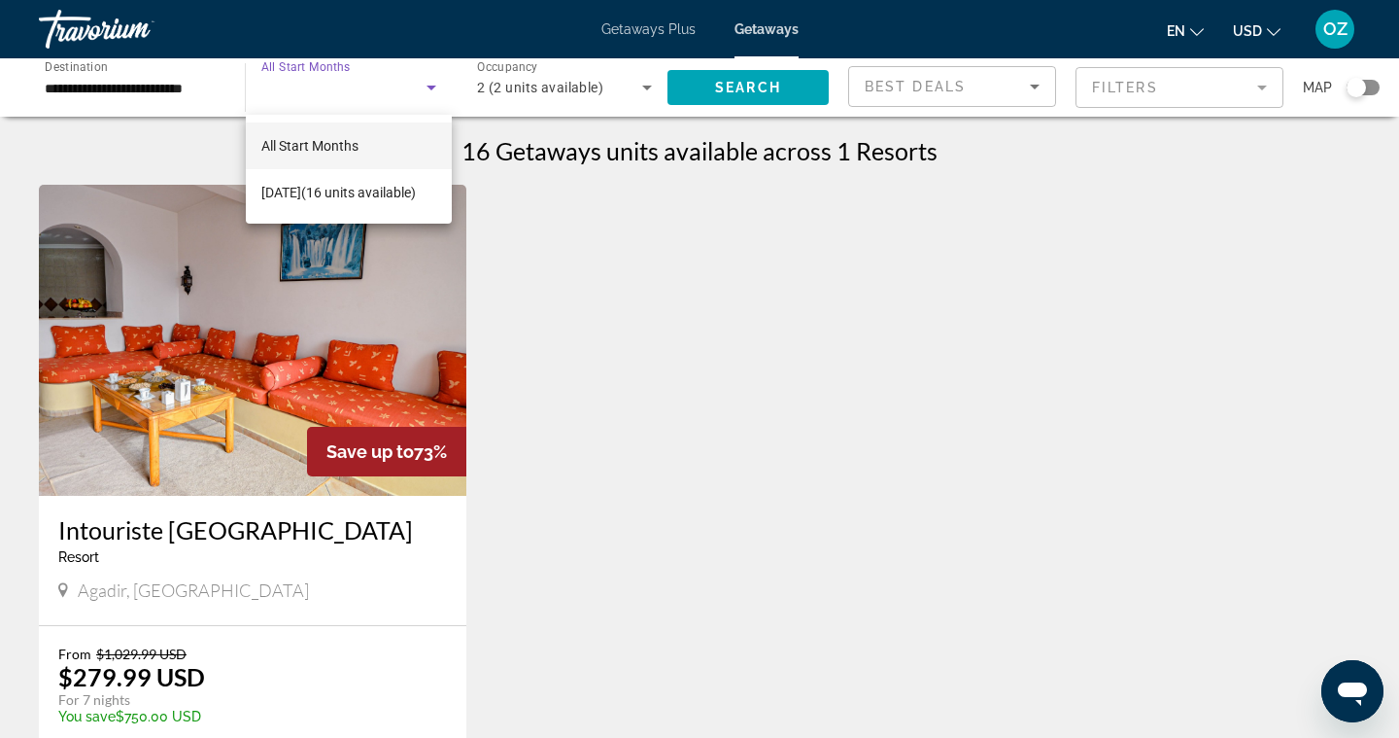
click at [170, 97] on div at bounding box center [699, 369] width 1399 height 738
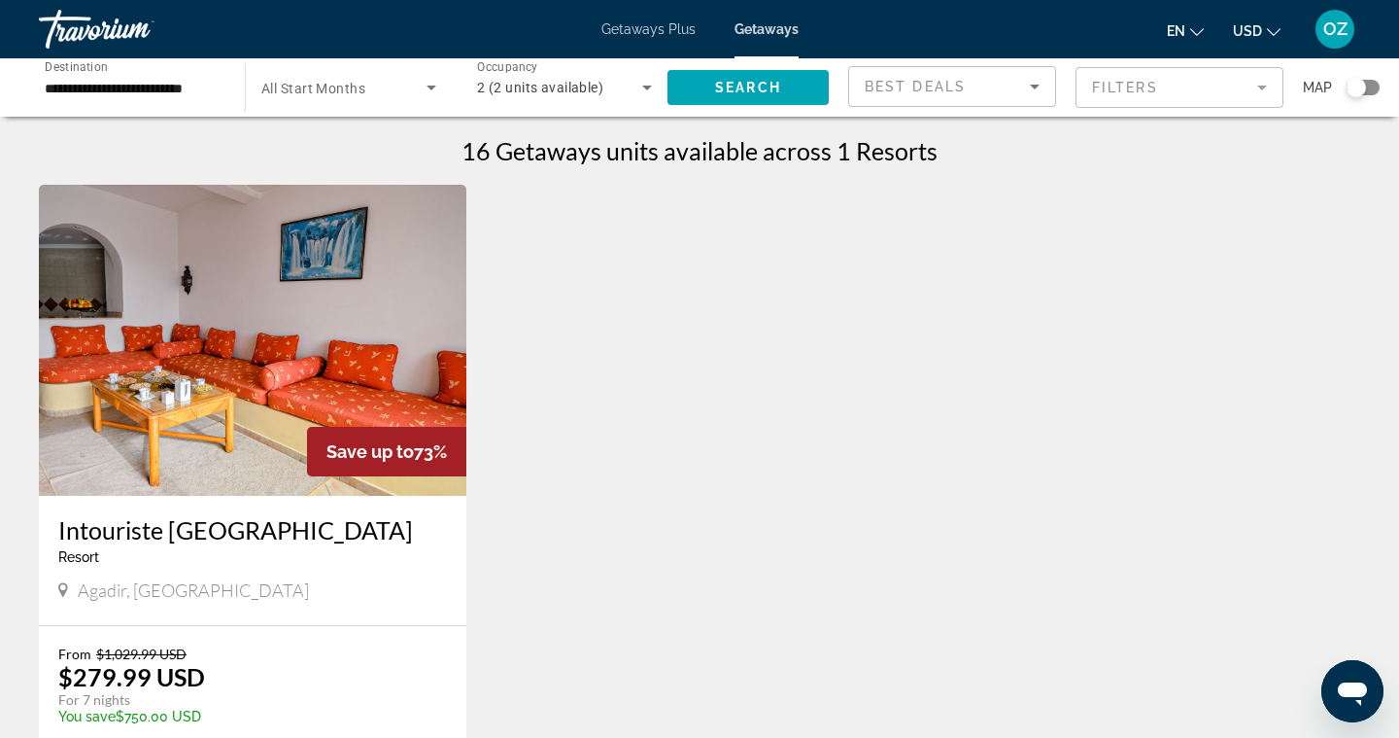
click at [169, 87] on input "**********" at bounding box center [132, 88] width 175 height 23
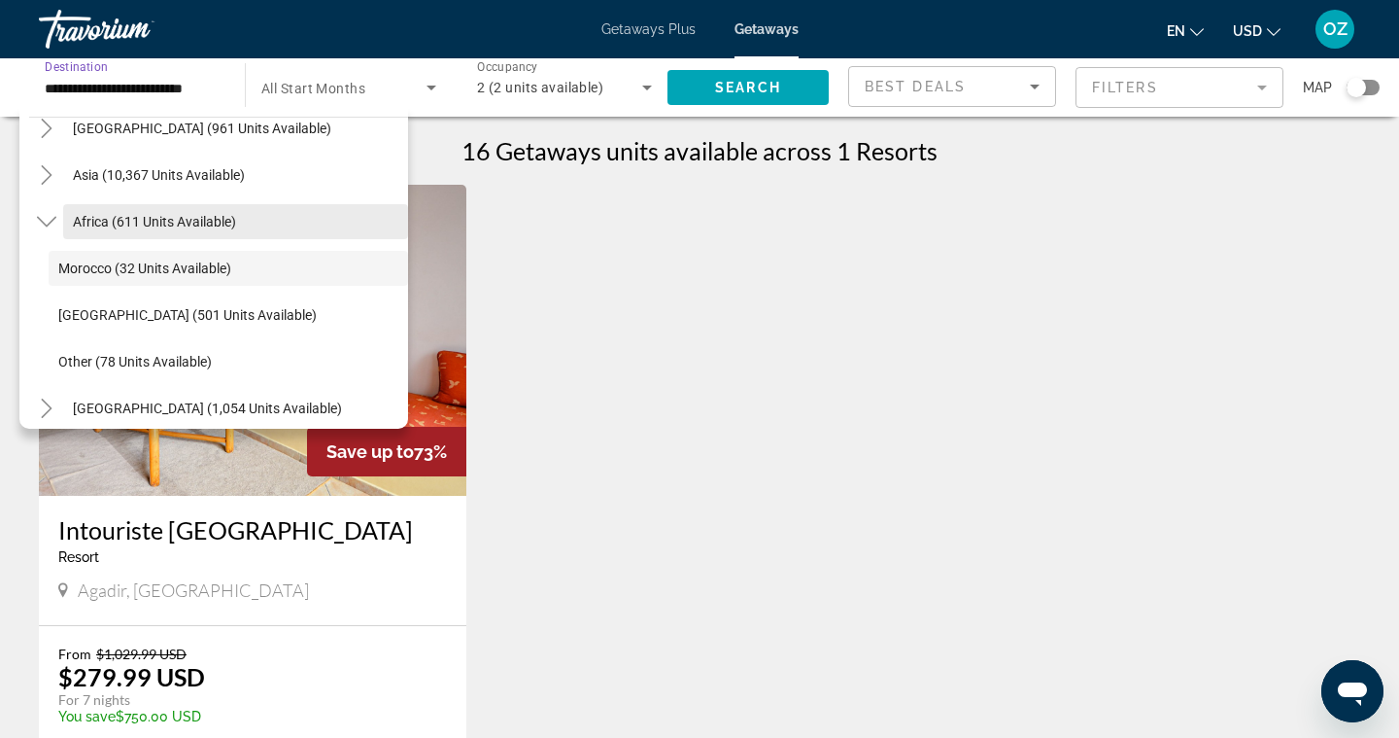
click at [111, 228] on span "Africa (611 units available)" at bounding box center [154, 222] width 163 height 16
type input "**********"
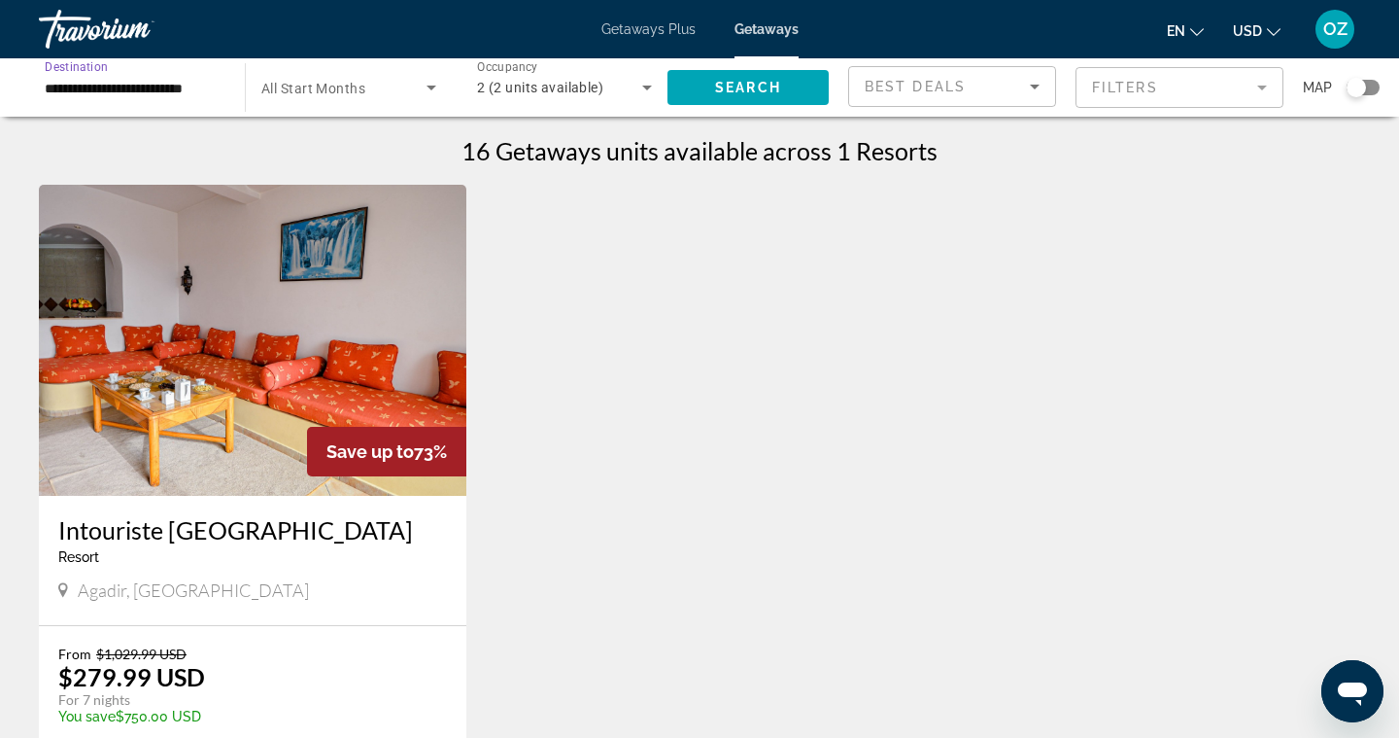
click at [432, 82] on icon "Search widget" at bounding box center [431, 87] width 23 height 23
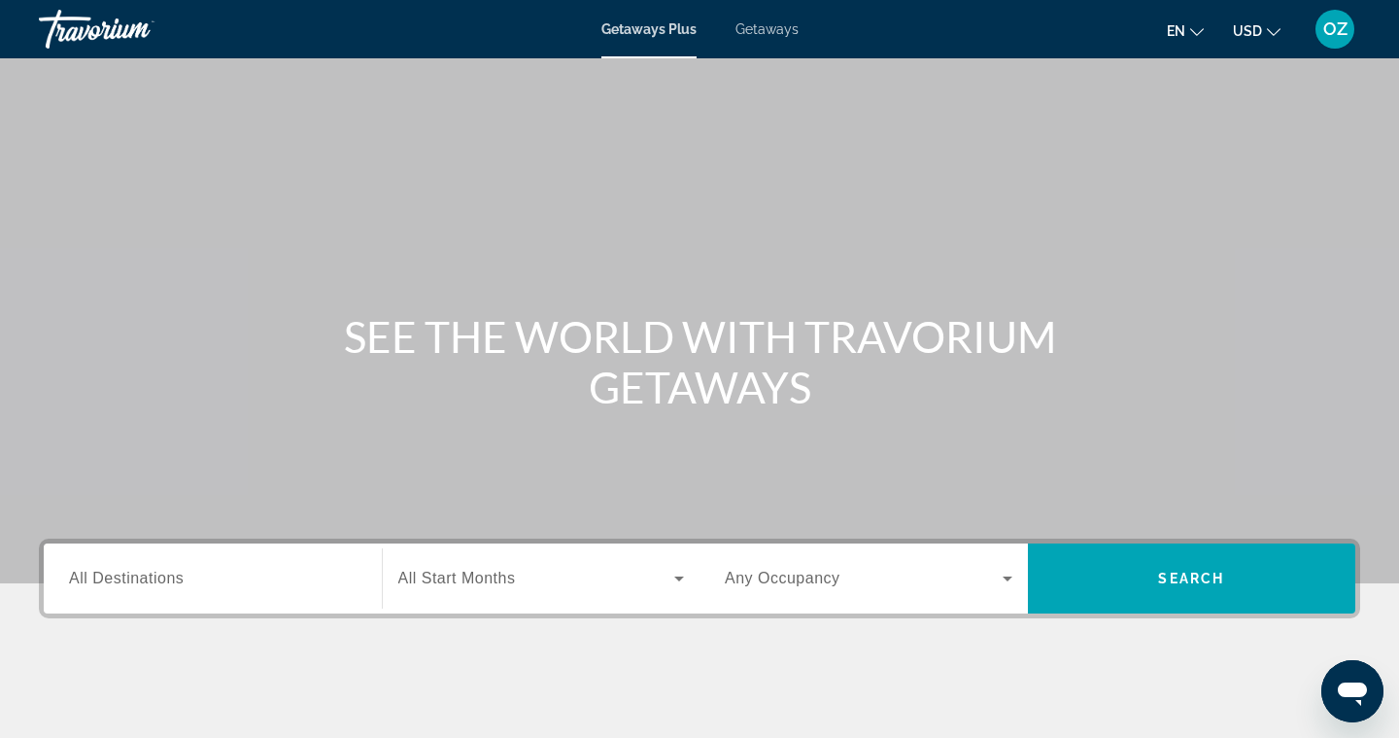
click at [143, 580] on span "All Destinations" at bounding box center [126, 577] width 115 height 17
click at [143, 580] on input "Destination All Destinations" at bounding box center [213, 579] width 288 height 23
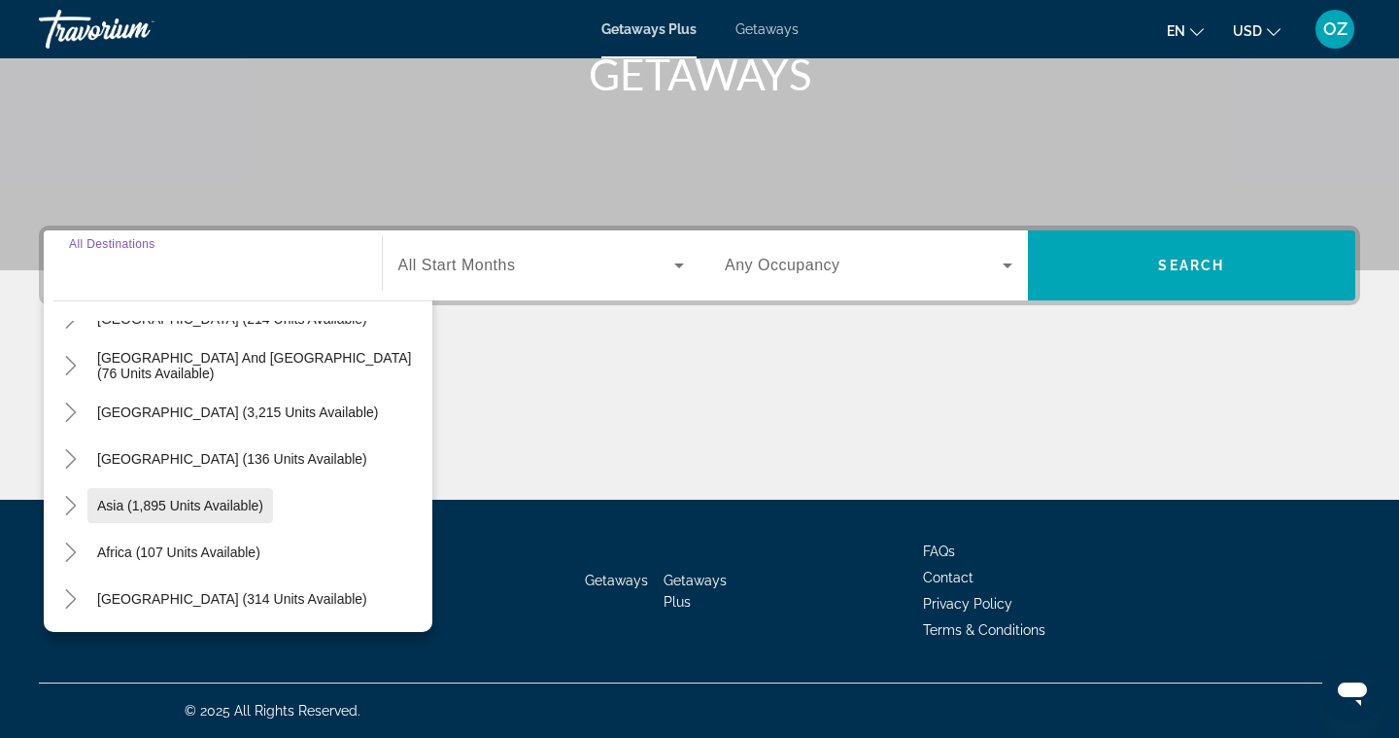
scroll to position [315, 0]
click at [71, 554] on icon "Toggle Africa (107 units available)" at bounding box center [70, 551] width 19 height 19
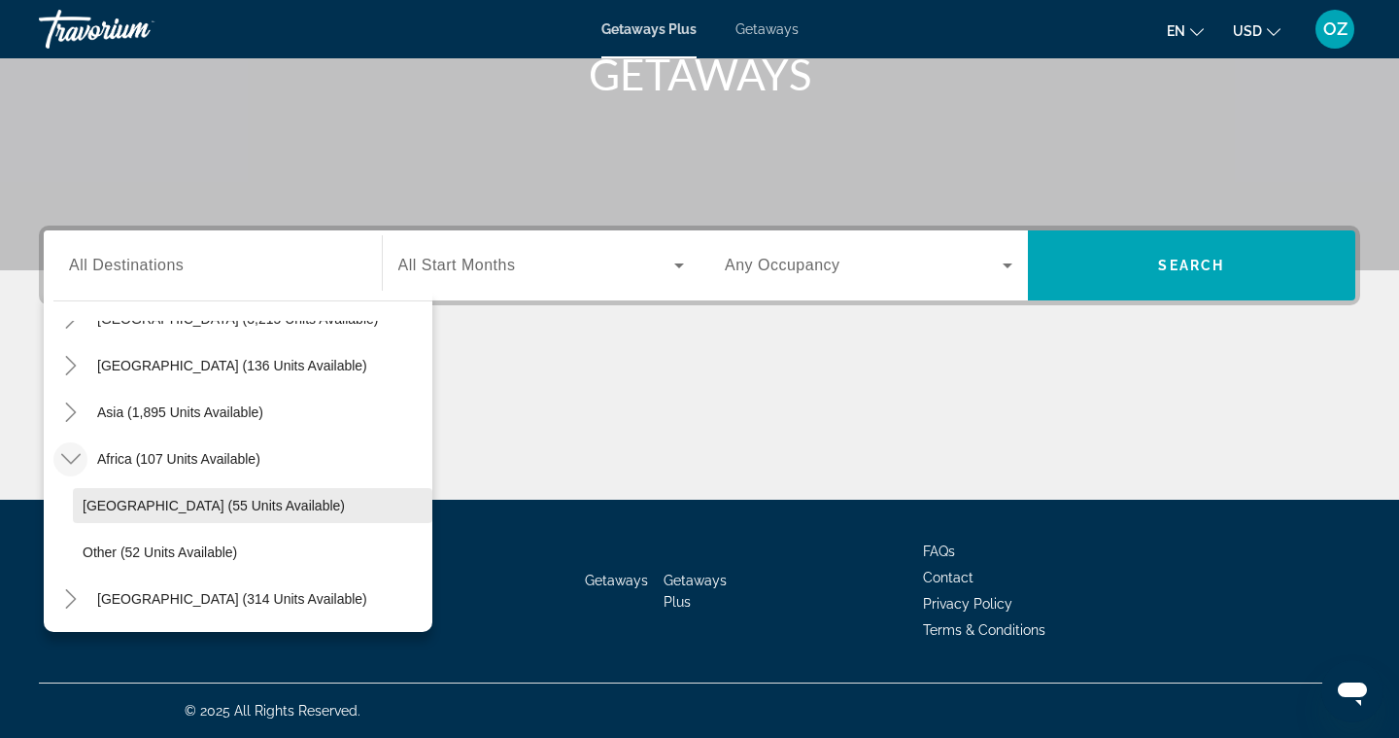
scroll to position [408, 0]
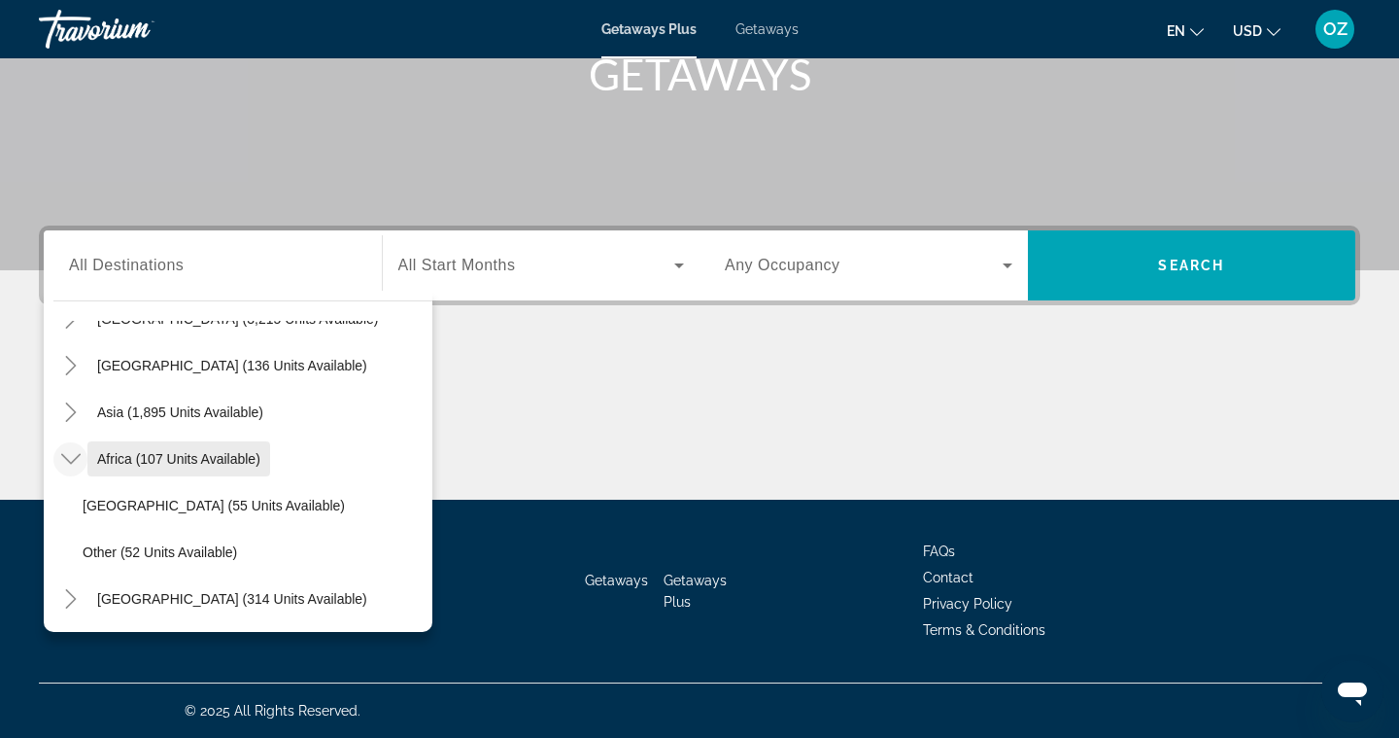
click at [198, 467] on span "Search widget" at bounding box center [178, 458] width 183 height 47
type input "**********"
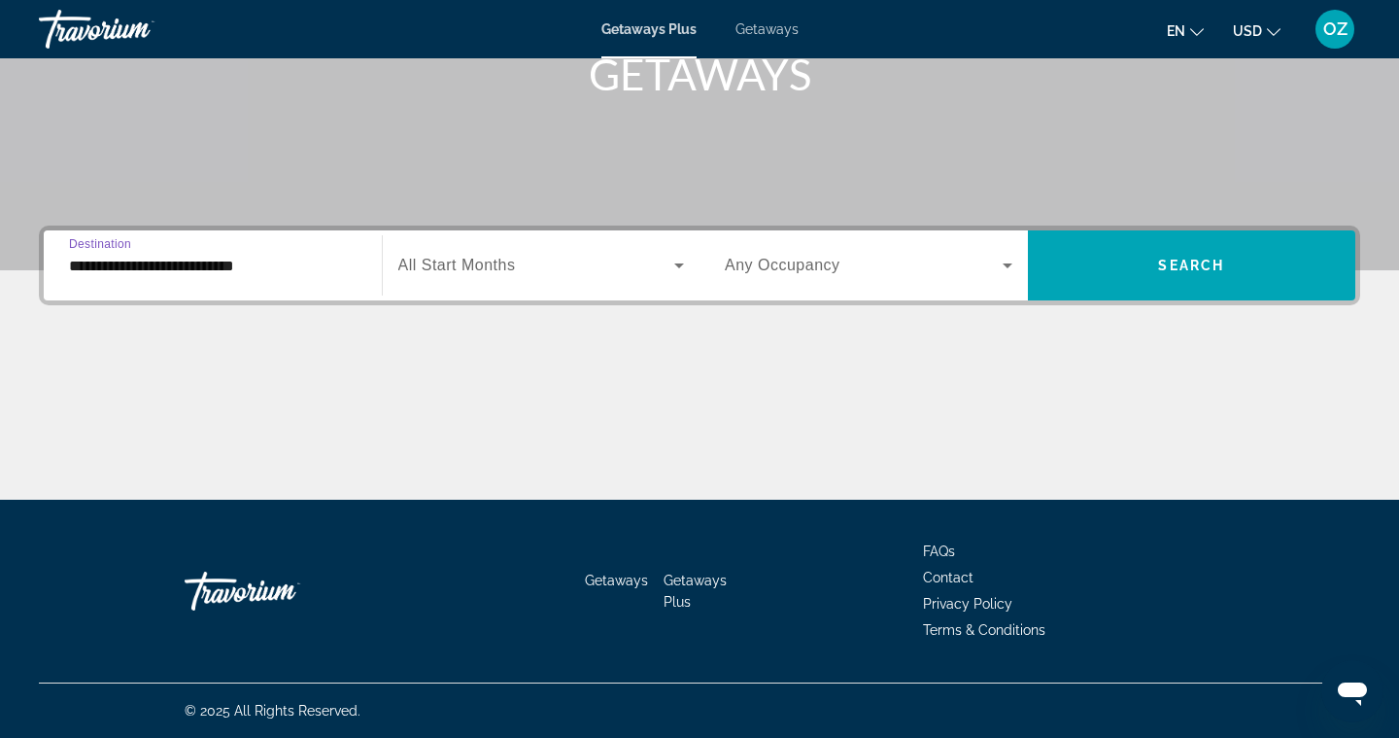
click at [669, 269] on icon "Search widget" at bounding box center [679, 265] width 23 height 23
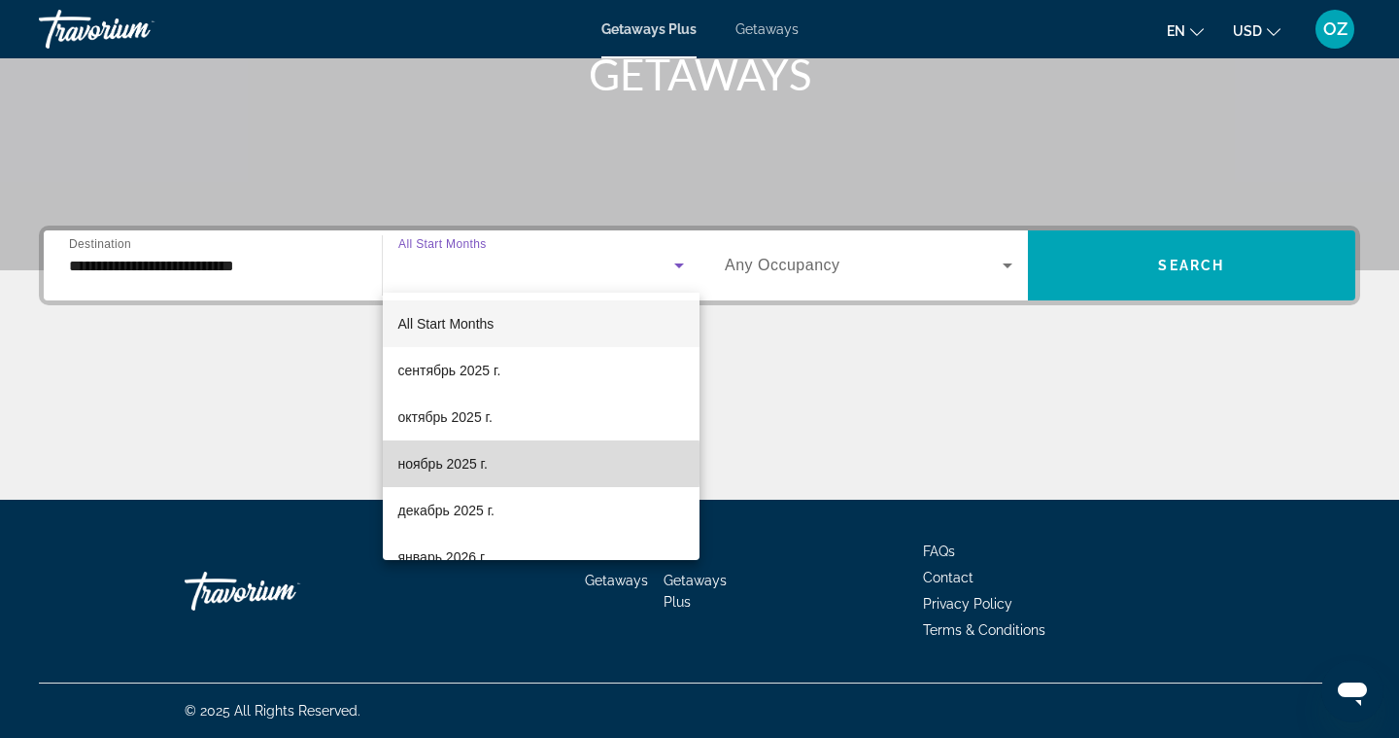
click at [491, 464] on mat-option "ноябрь 2025 г." at bounding box center [542, 463] width 318 height 47
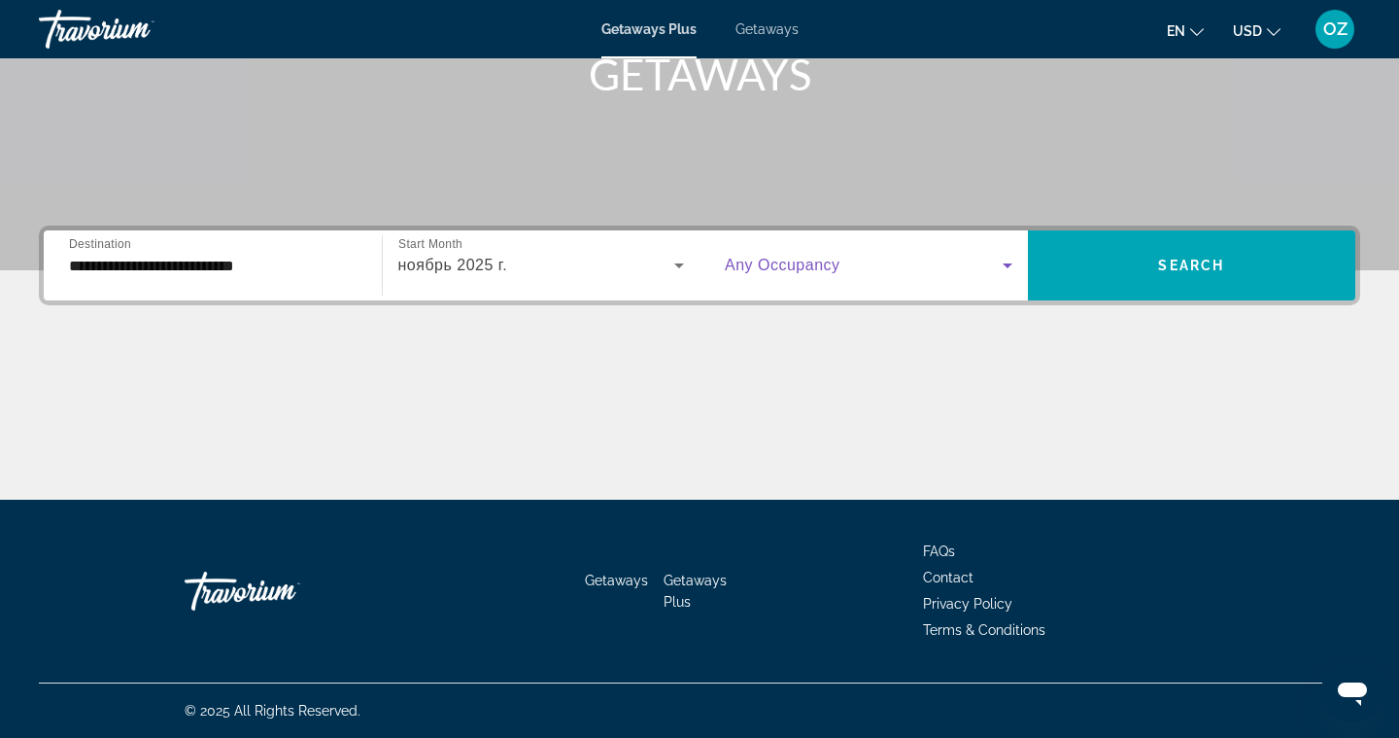
click at [1009, 264] on icon "Search widget" at bounding box center [1008, 265] width 10 height 5
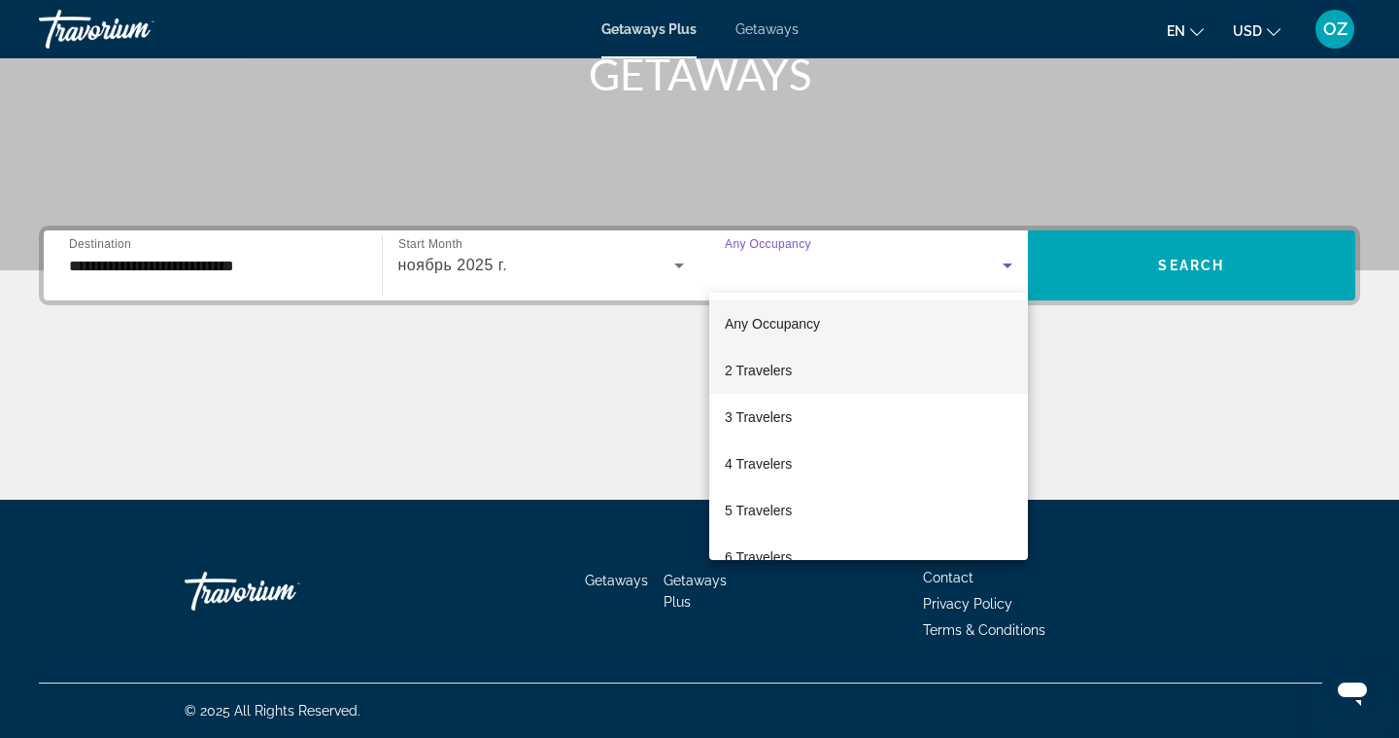
click at [870, 376] on mat-option "2 Travelers" at bounding box center [868, 370] width 319 height 47
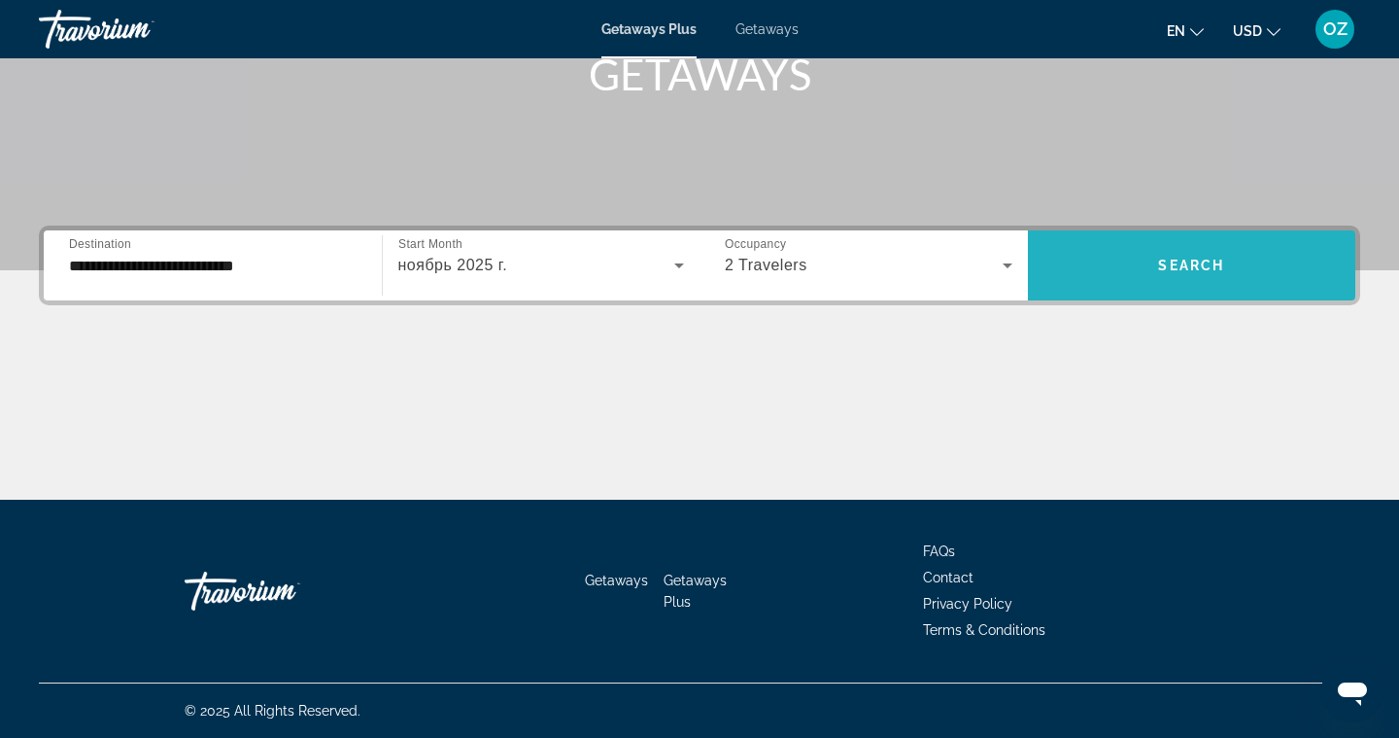
click at [1228, 270] on span "Search widget" at bounding box center [1192, 265] width 328 height 47
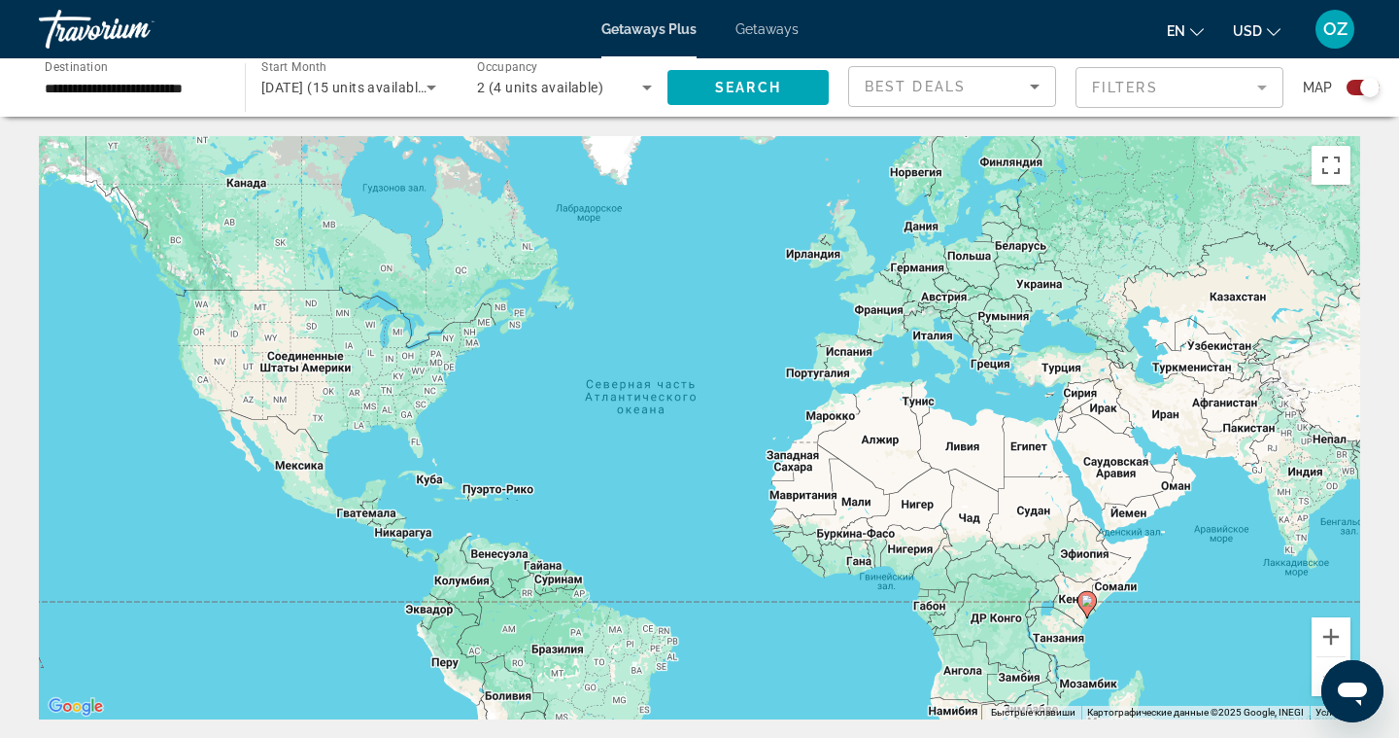
click at [775, 33] on span "Getaways" at bounding box center [767, 29] width 63 height 16
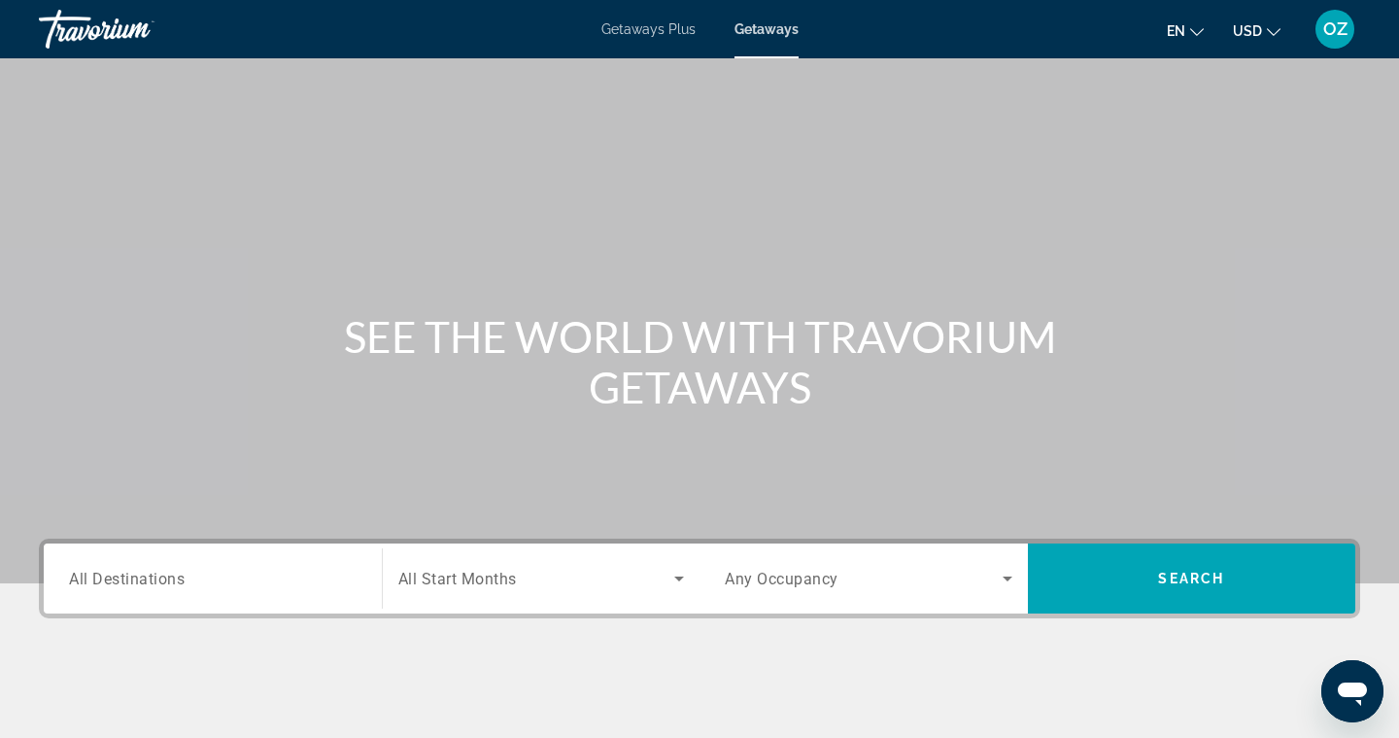
click at [160, 581] on span "All Destinations" at bounding box center [127, 577] width 116 height 18
click at [160, 581] on input "Destination All Destinations" at bounding box center [213, 579] width 288 height 23
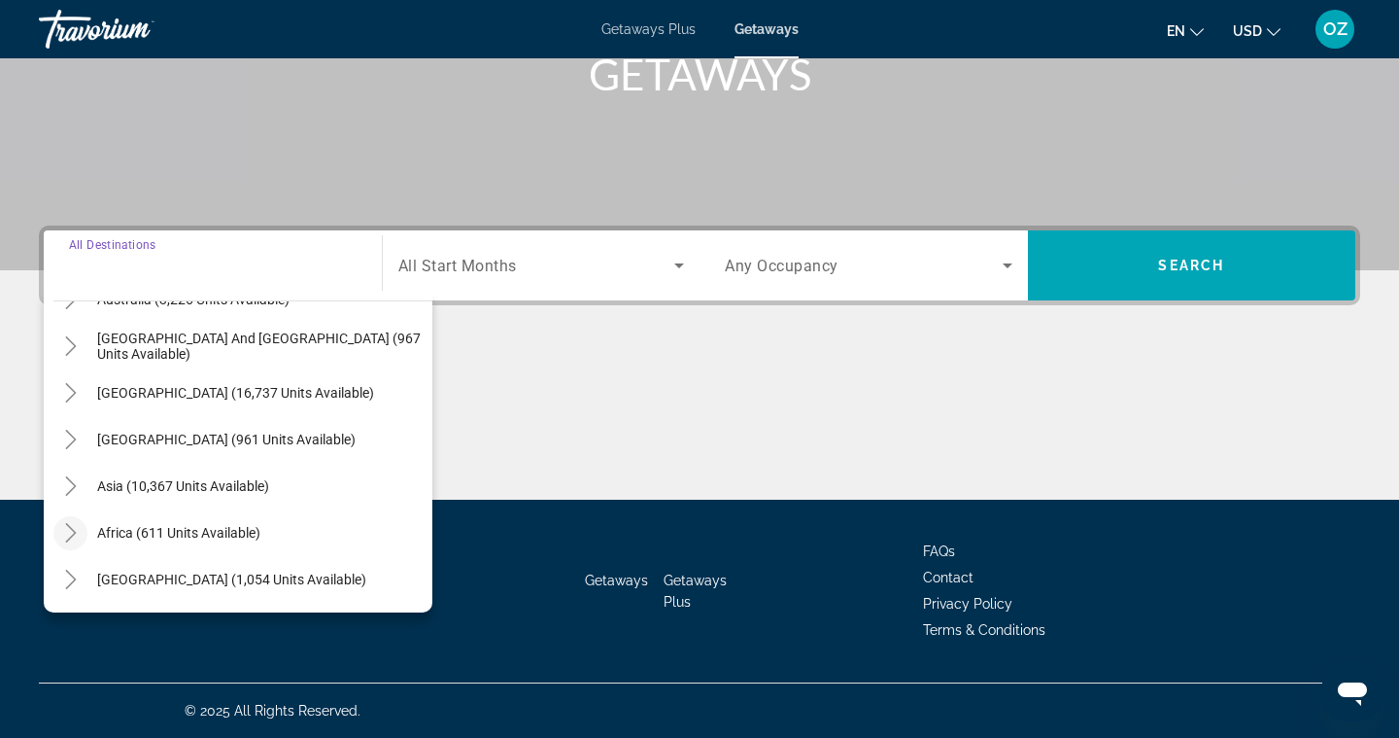
scroll to position [315, 0]
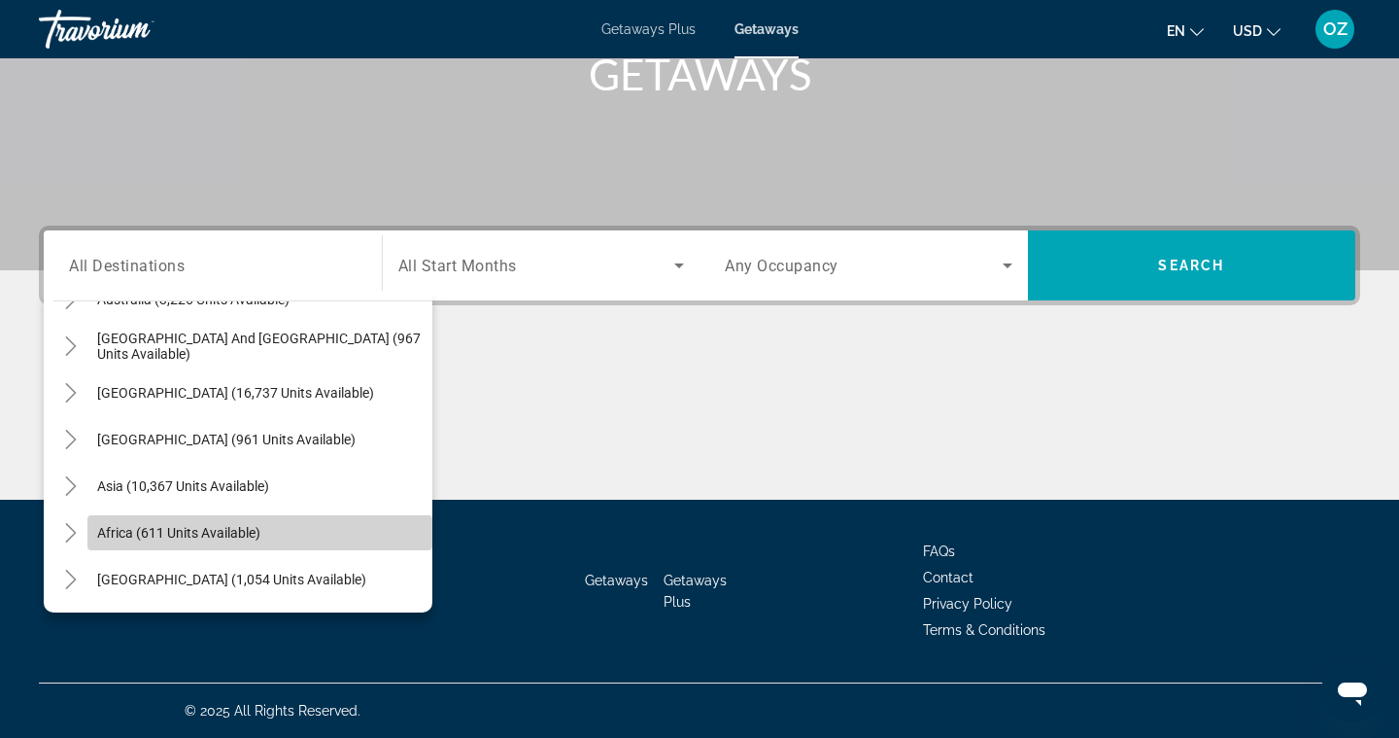
click at [120, 532] on span "Africa (611 units available)" at bounding box center [178, 533] width 163 height 16
type input "**********"
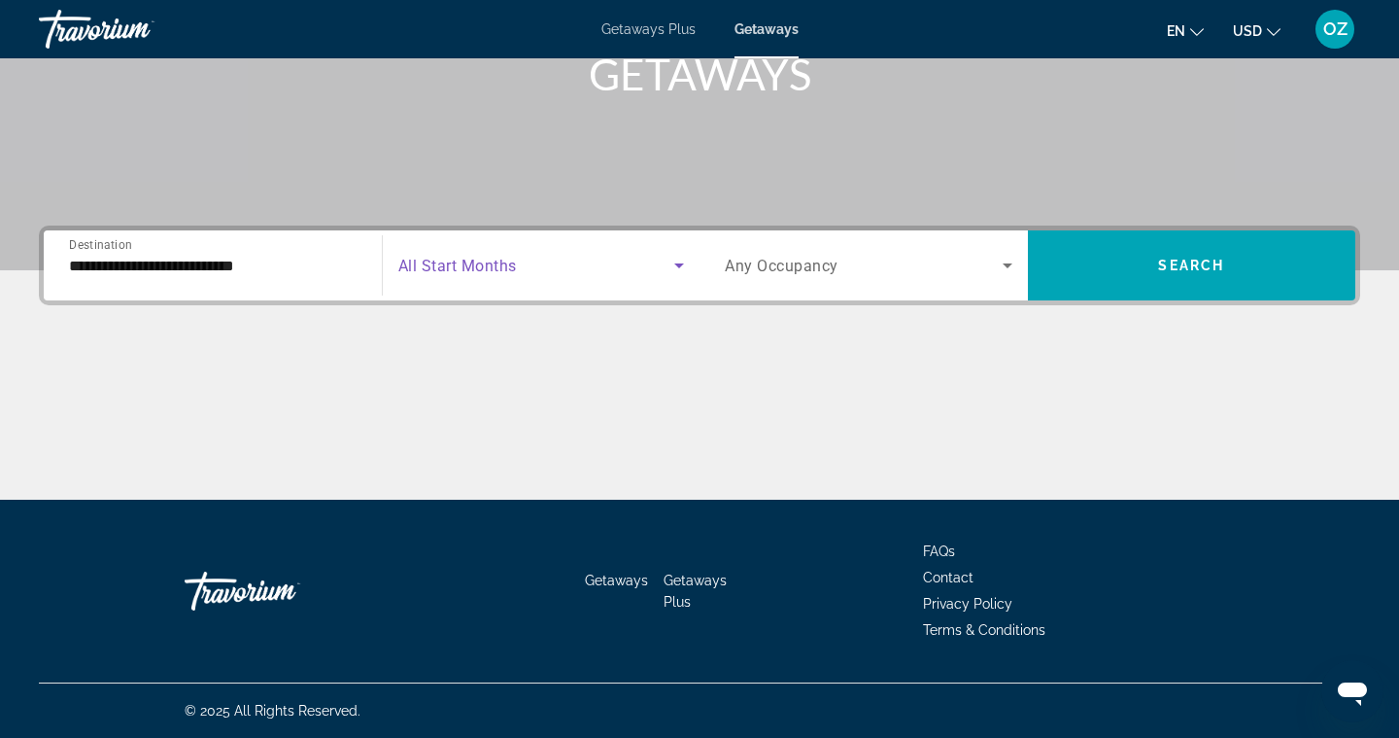
click at [606, 267] on span "Search widget" at bounding box center [536, 265] width 277 height 23
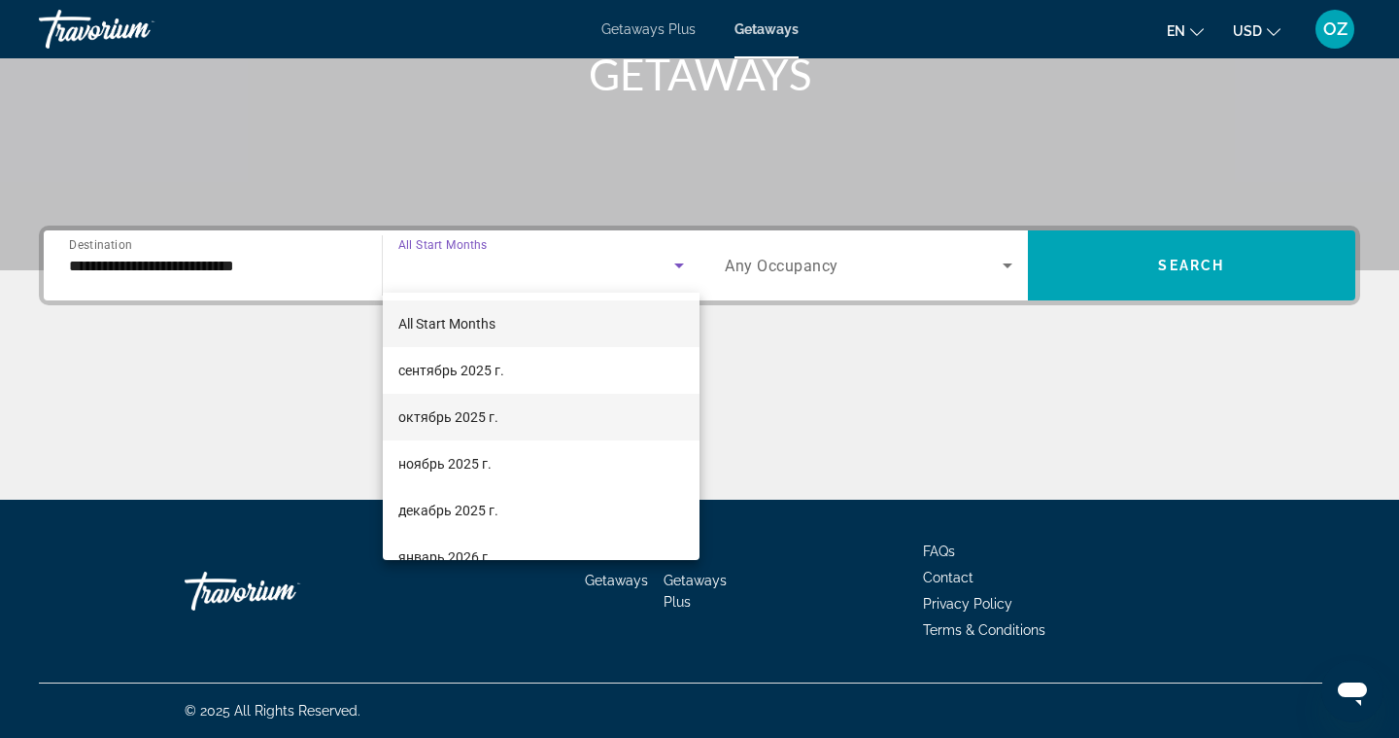
click at [516, 419] on mat-option "октябрь 2025 г." at bounding box center [542, 417] width 318 height 47
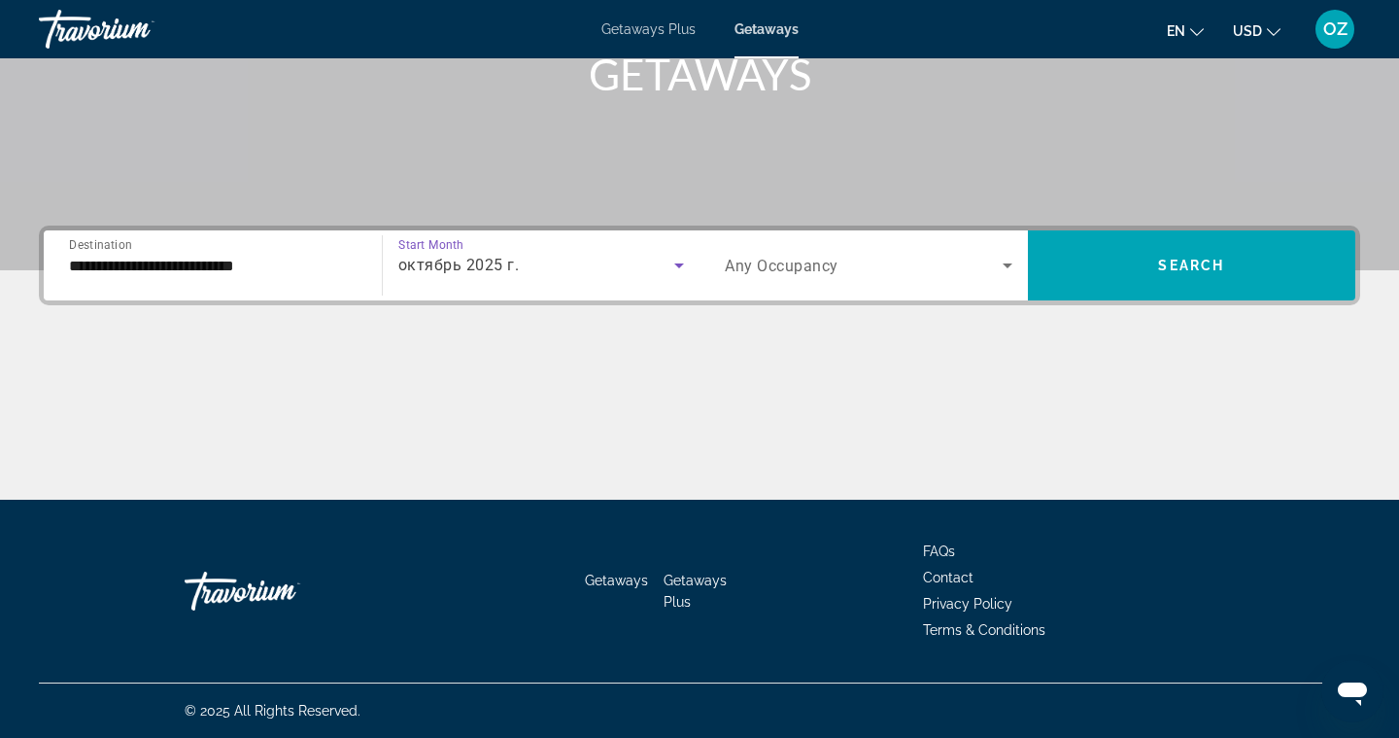
click at [995, 275] on span "Search widget" at bounding box center [864, 265] width 278 height 23
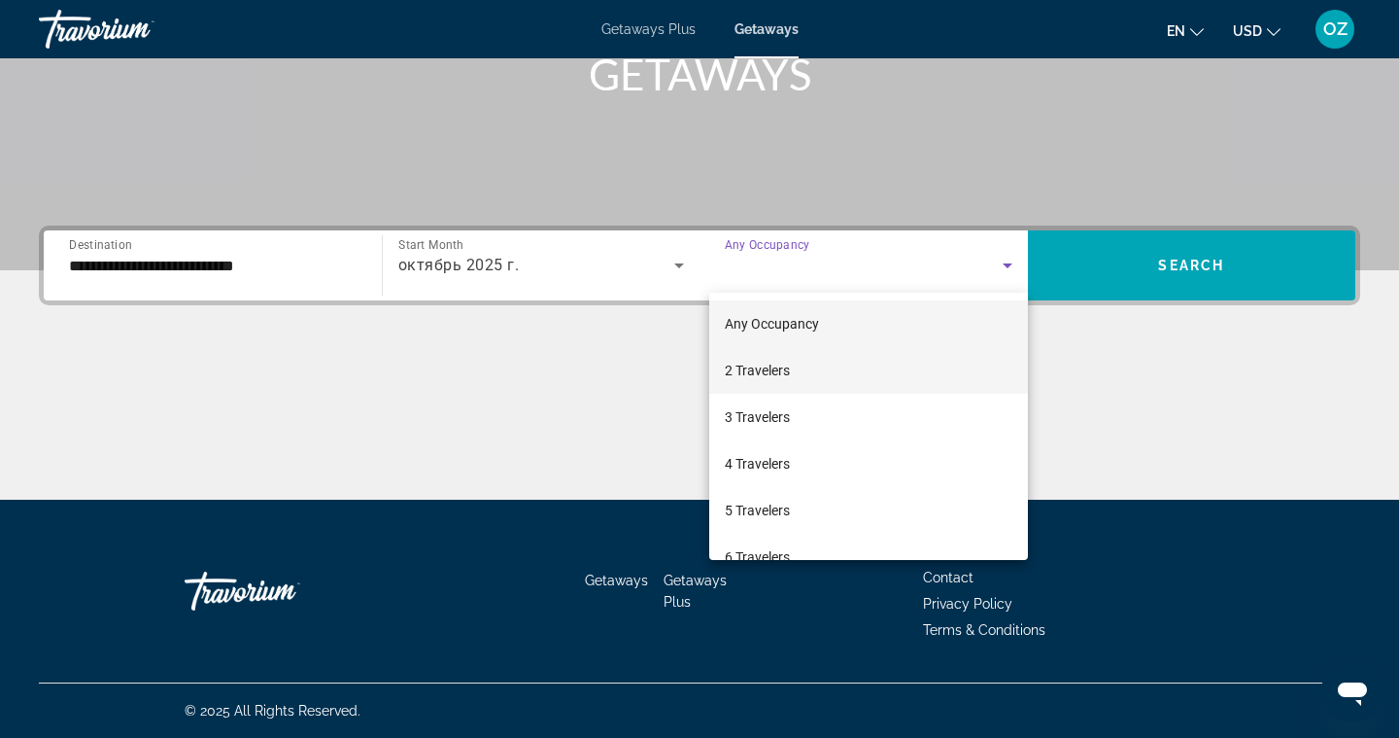
click at [850, 361] on mat-option "2 Travelers" at bounding box center [868, 370] width 319 height 47
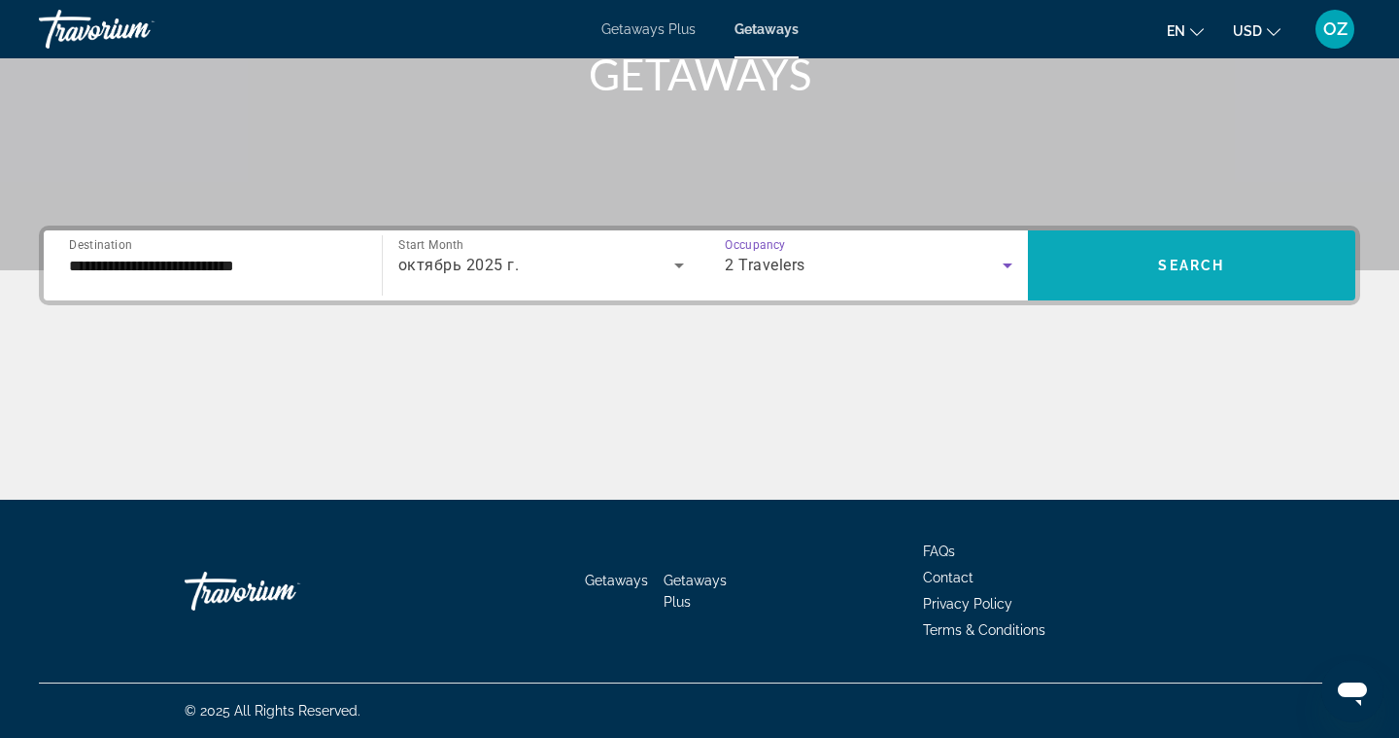
click at [1183, 263] on span "Search" at bounding box center [1191, 266] width 66 height 16
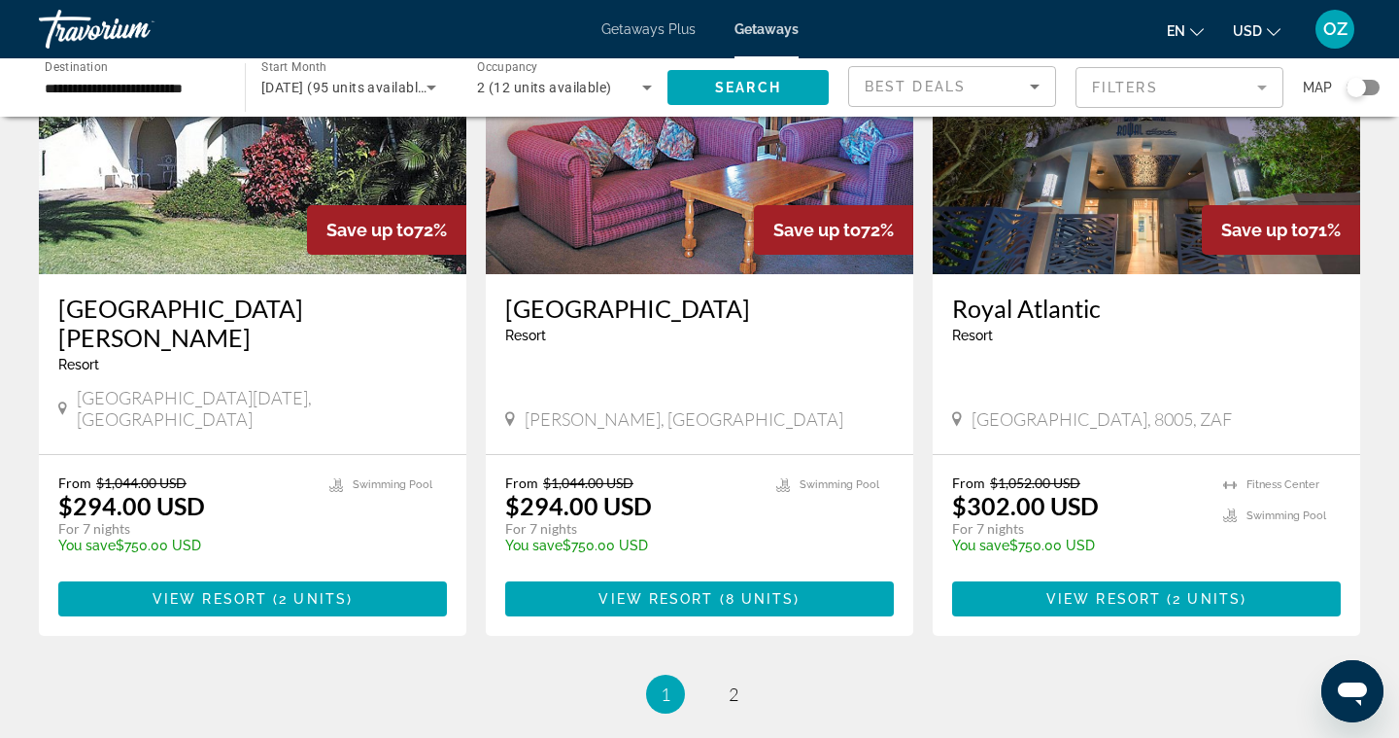
scroll to position [2349, 0]
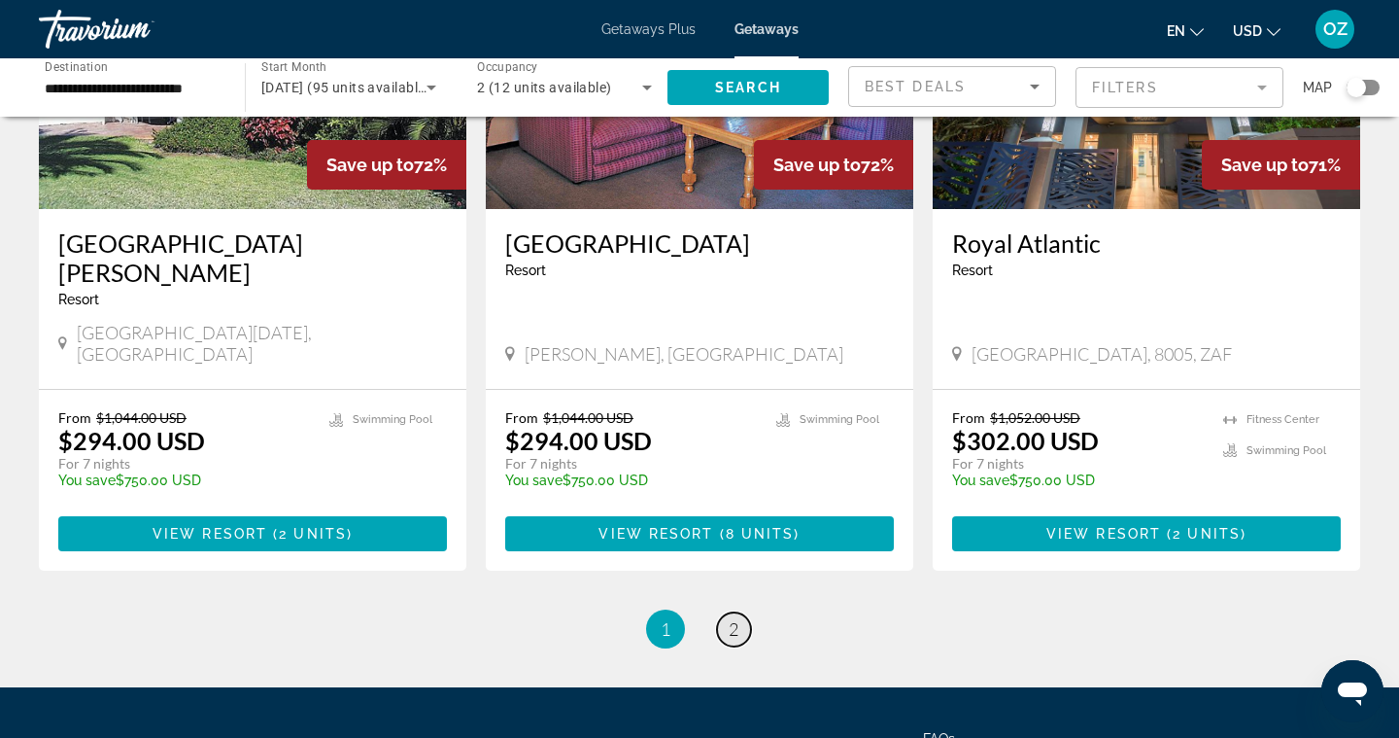
click at [733, 618] on span "2" at bounding box center [734, 628] width 10 height 21
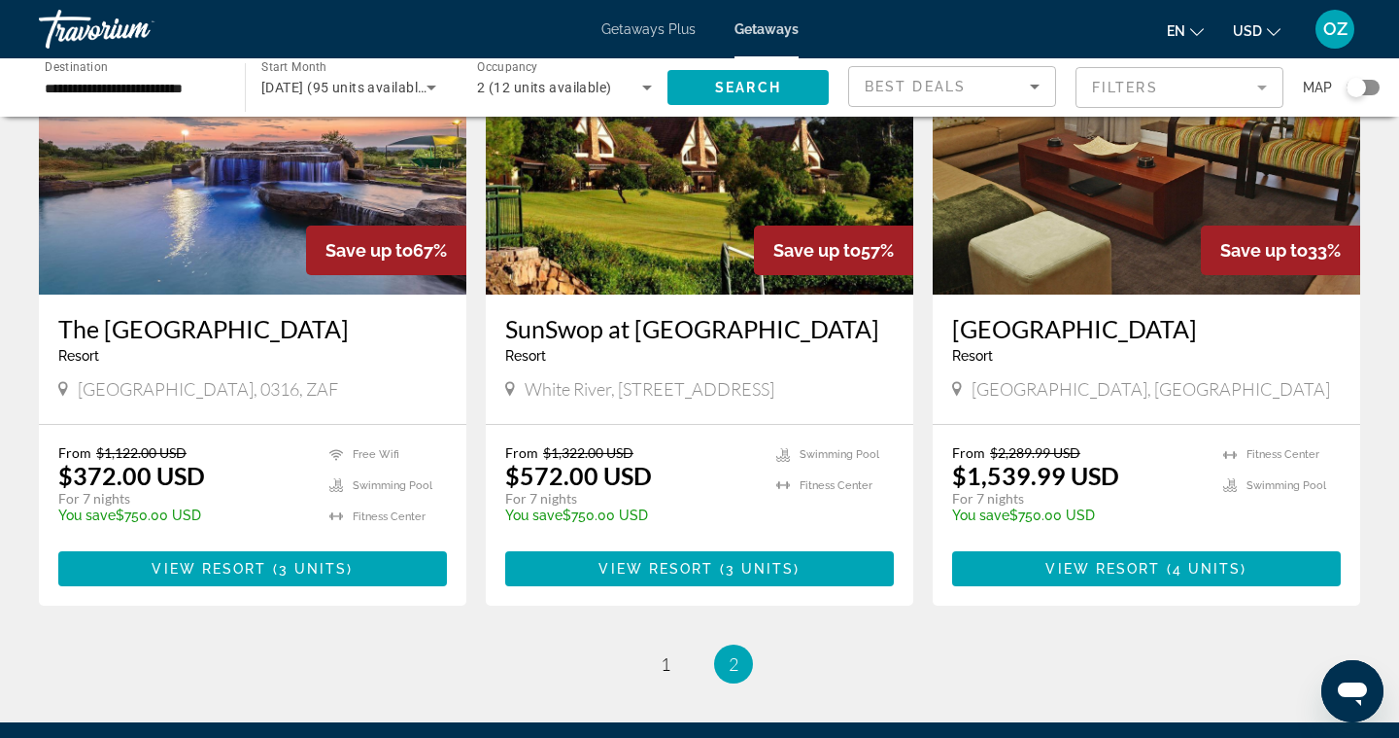
scroll to position [212, 0]
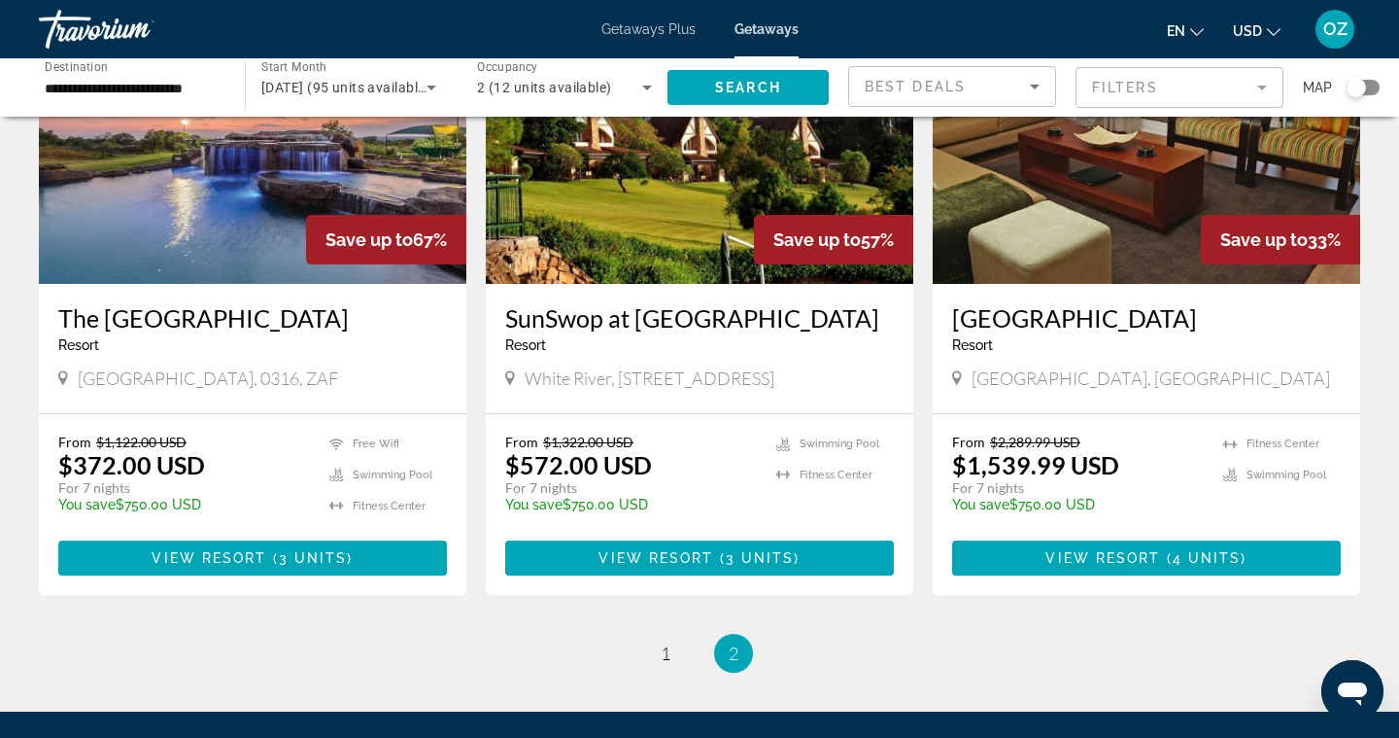
click at [439, 90] on icon "Search widget" at bounding box center [431, 87] width 23 height 23
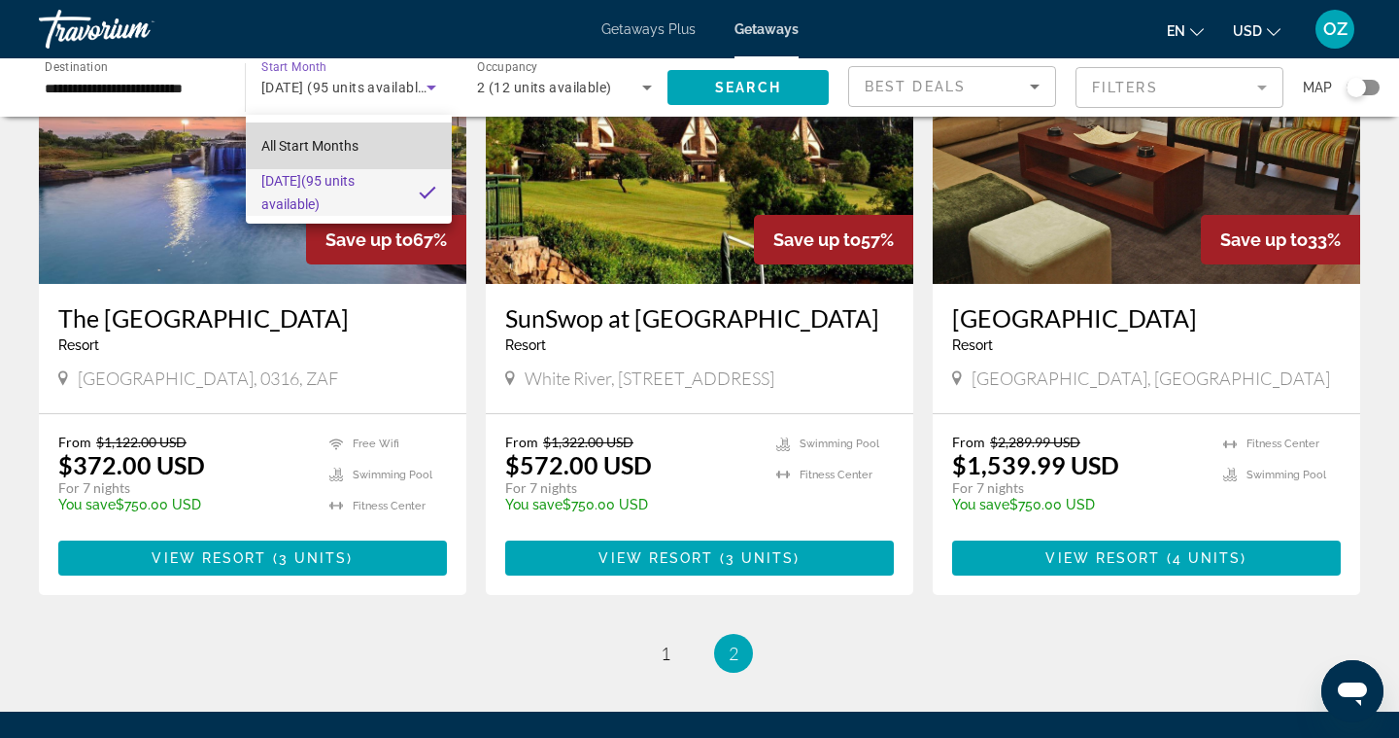
click at [327, 143] on span "All Start Months" at bounding box center [309, 146] width 97 height 16
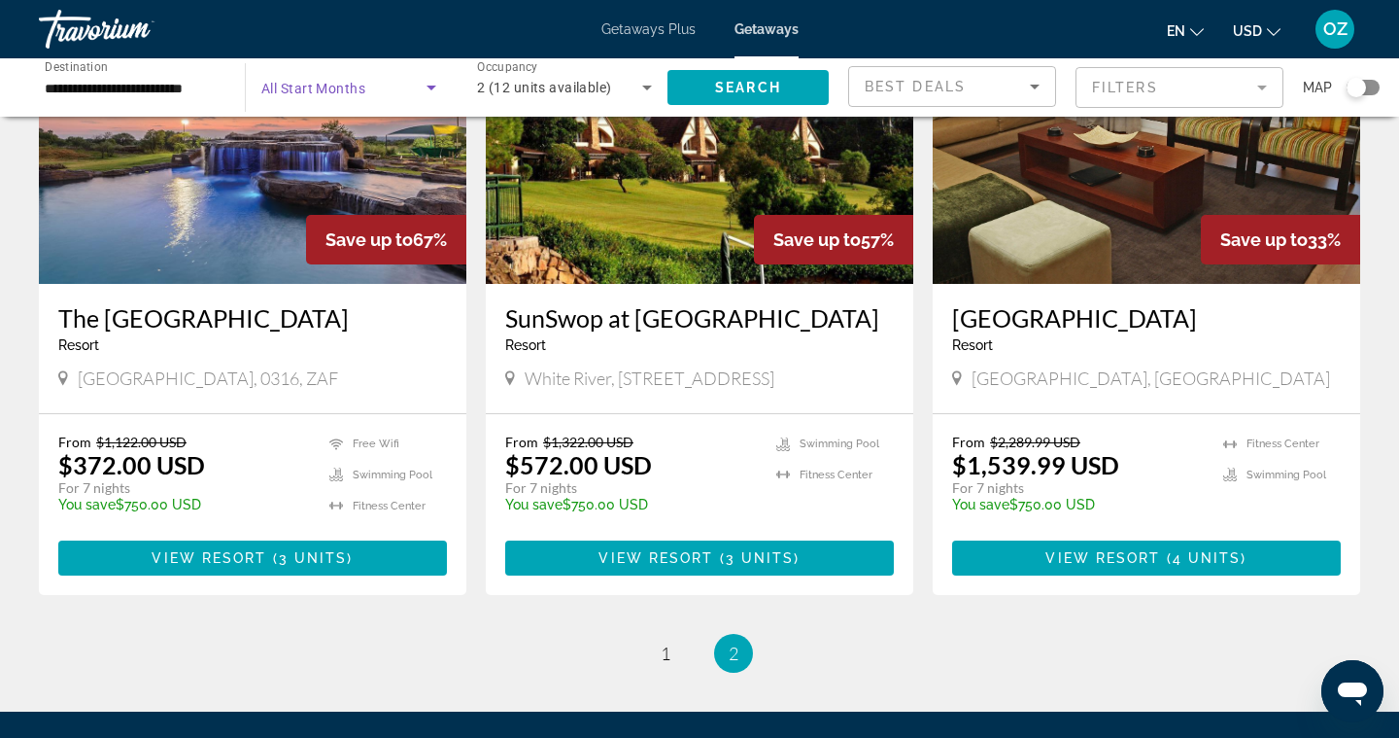
click at [430, 88] on icon "Search widget" at bounding box center [432, 88] width 10 height 5
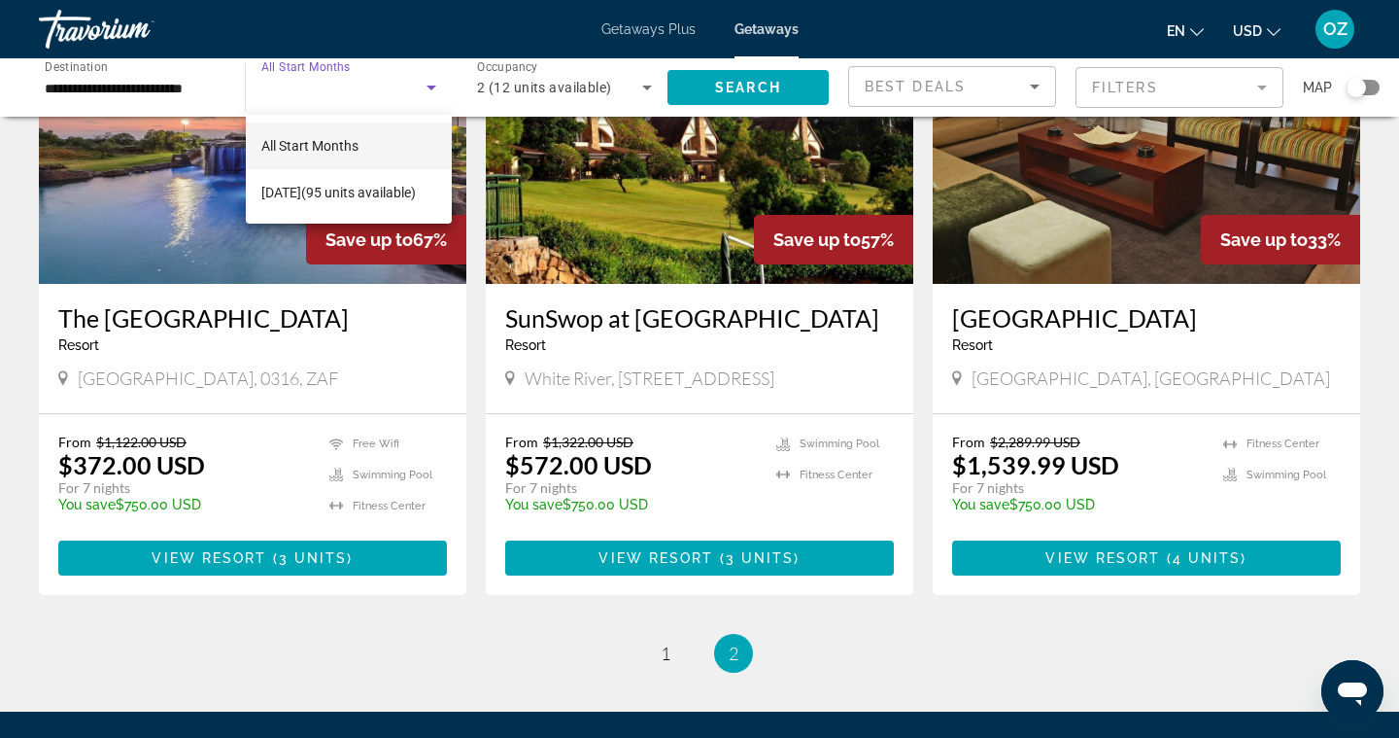
click at [146, 92] on div at bounding box center [699, 369] width 1399 height 738
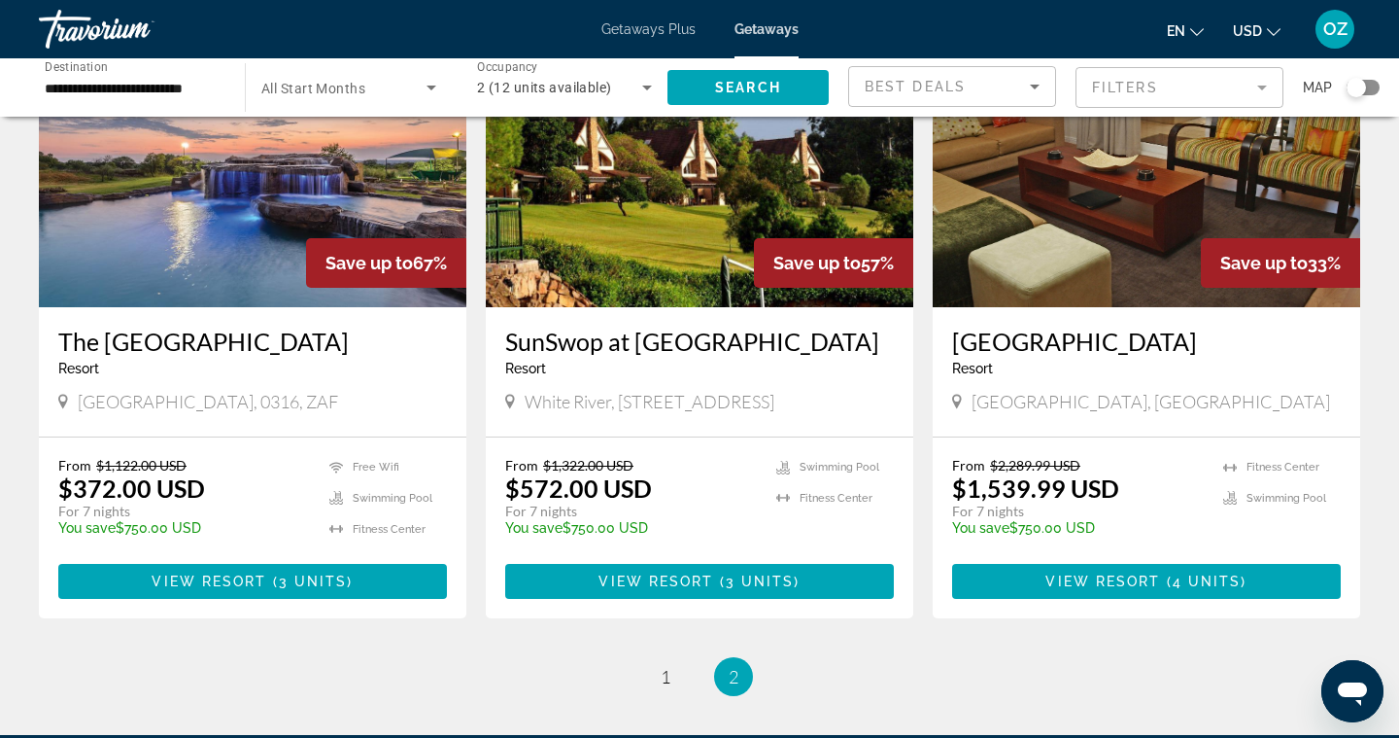
scroll to position [439, 0]
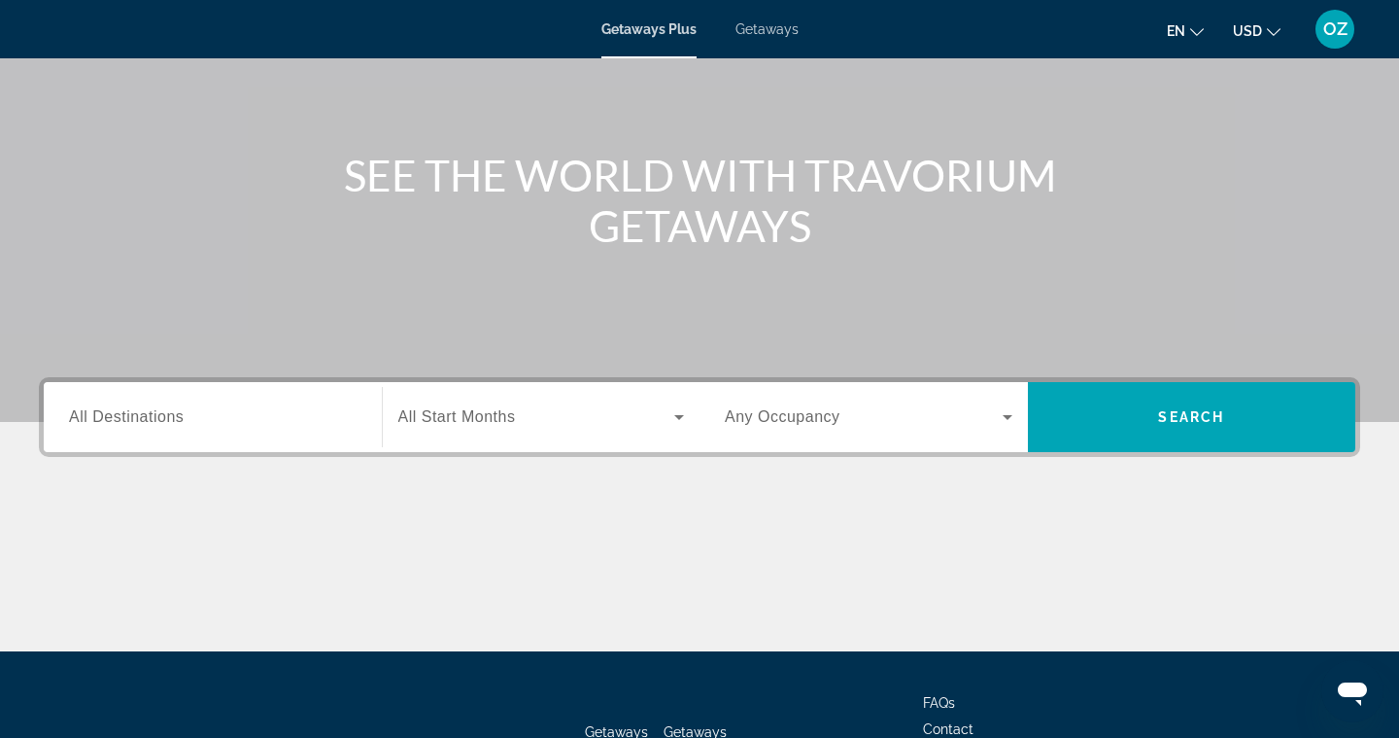
scroll to position [199, 0]
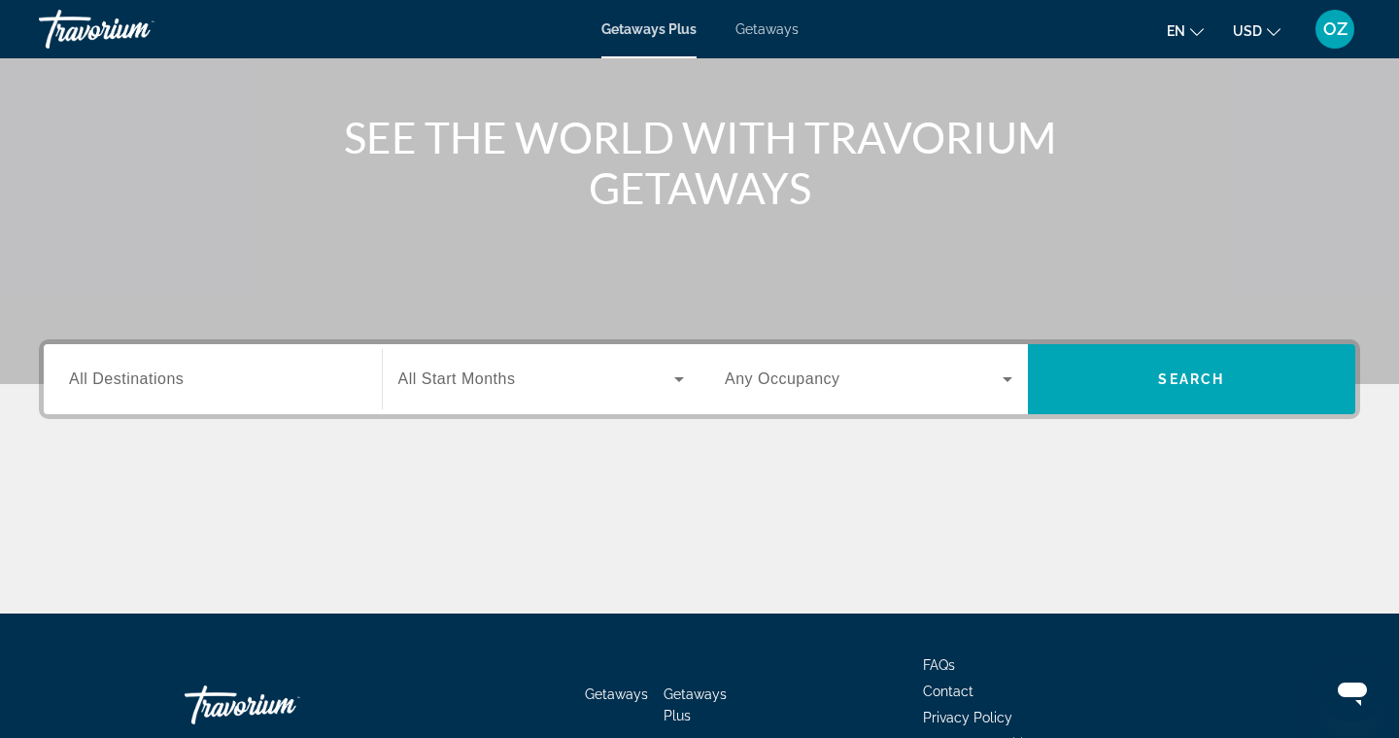
click at [298, 392] on div "Search widget" at bounding box center [213, 379] width 288 height 55
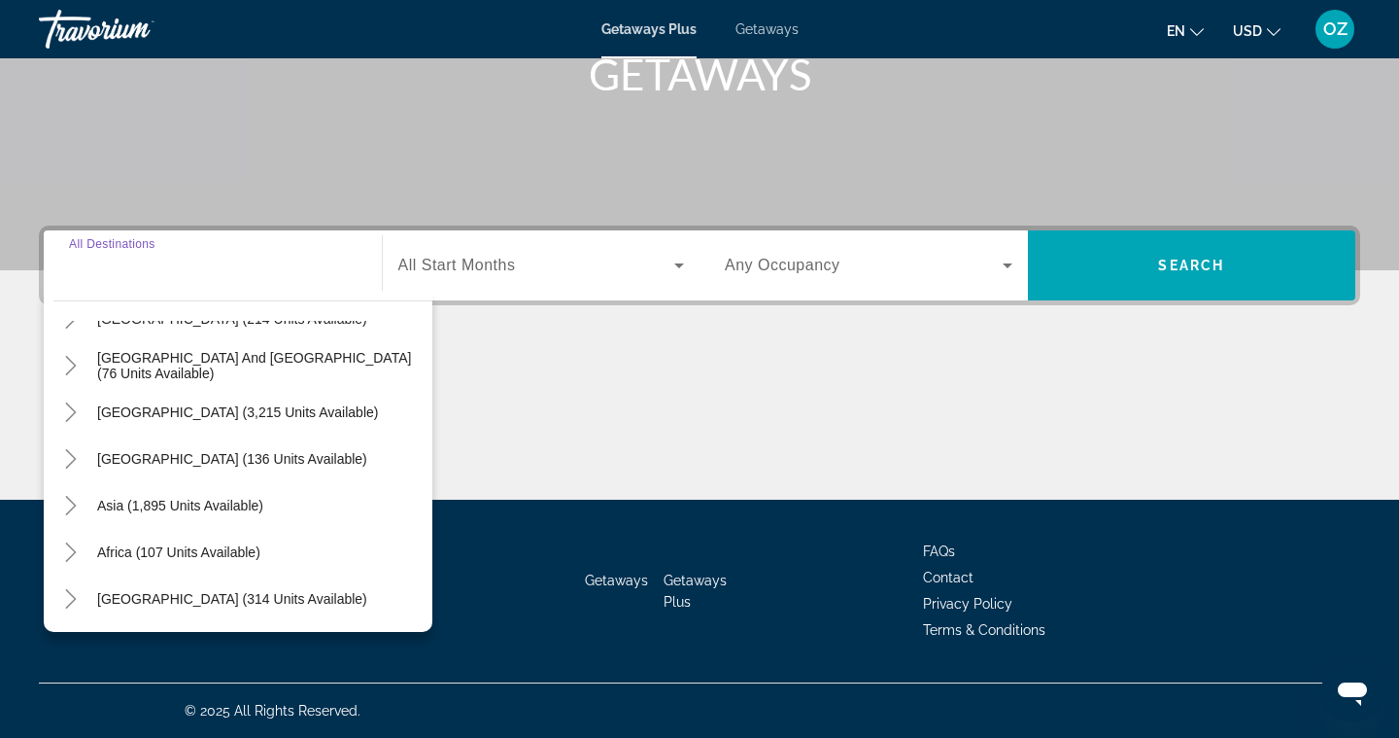
scroll to position [313, 0]
